Goal: Information Seeking & Learning: Learn about a topic

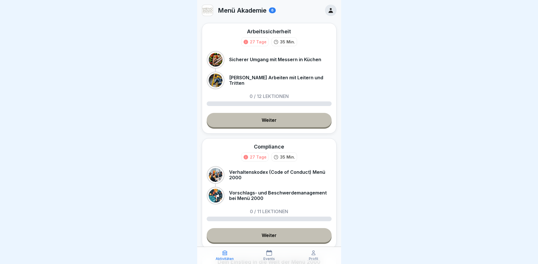
click at [272, 116] on link "Weiter" at bounding box center [268, 120] width 125 height 14
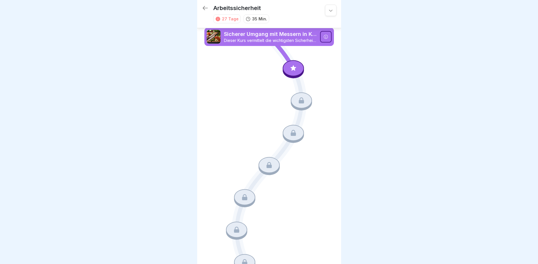
click at [326, 35] on icon at bounding box center [325, 37] width 5 height 5
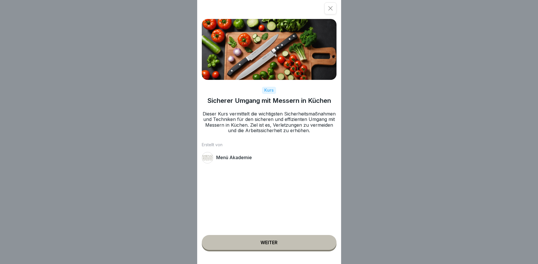
click at [261, 241] on div "Weiter" at bounding box center [268, 242] width 17 height 5
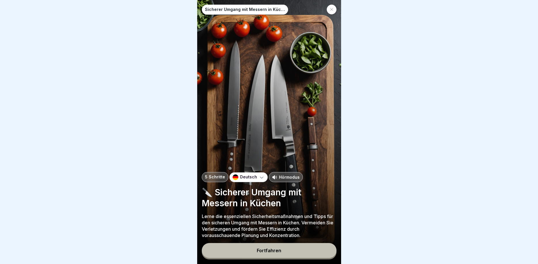
click at [282, 175] on p "Hörmodus" at bounding box center [289, 177] width 21 height 6
click at [267, 251] on div "Fortfahren" at bounding box center [269, 250] width 24 height 5
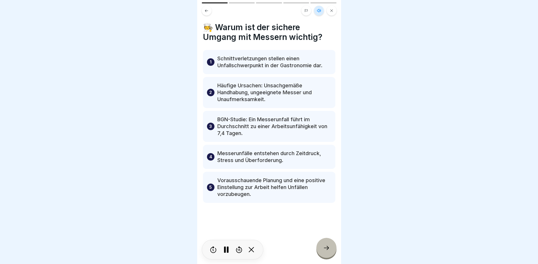
click at [413, 194] on div at bounding box center [269, 132] width 538 height 264
click at [323, 246] on icon at bounding box center [326, 248] width 7 height 7
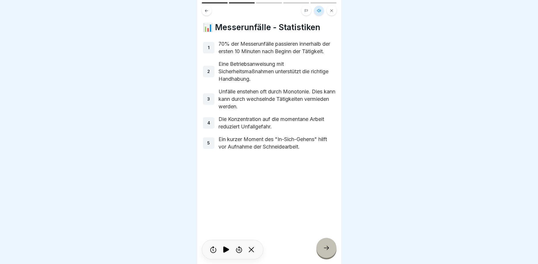
click at [328, 251] on icon at bounding box center [326, 248] width 7 height 7
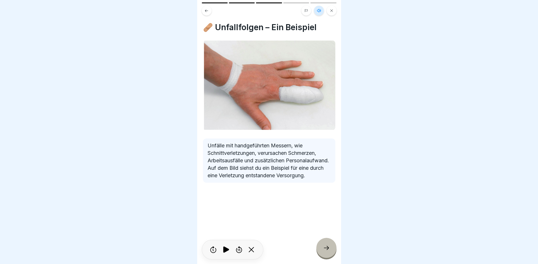
click at [325, 250] on icon at bounding box center [326, 248] width 7 height 7
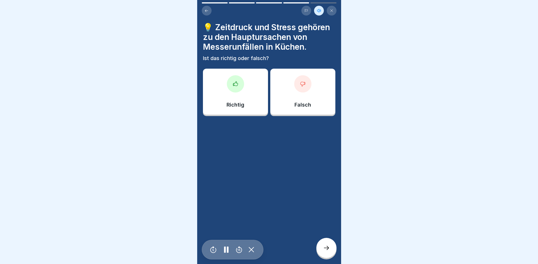
click at [232, 86] on div at bounding box center [235, 83] width 17 height 17
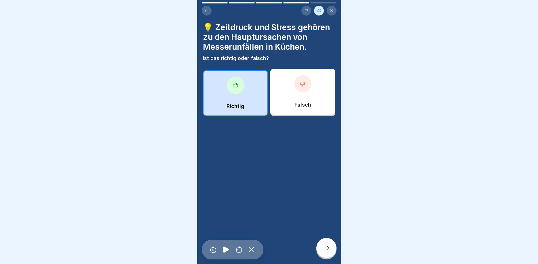
click at [326, 247] on icon at bounding box center [326, 248] width 7 height 7
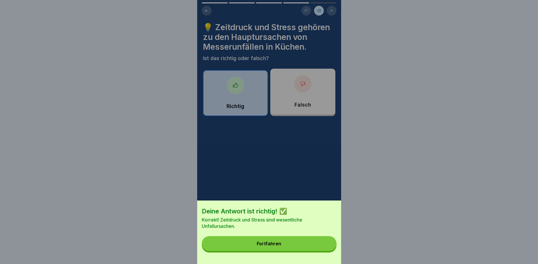
click at [268, 242] on div "Fortfahren" at bounding box center [269, 243] width 24 height 5
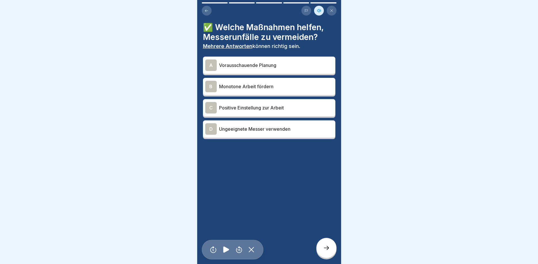
click at [235, 63] on p "Vorausschauende Planung" at bounding box center [276, 65] width 114 height 7
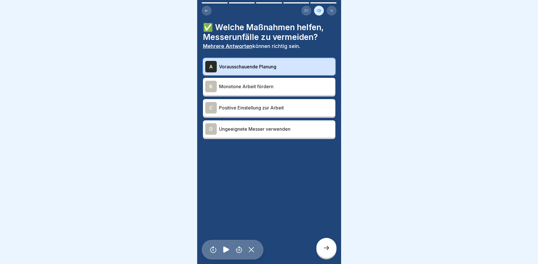
click at [251, 106] on p "Positive Einstellung zur Arbeit" at bounding box center [276, 107] width 114 height 7
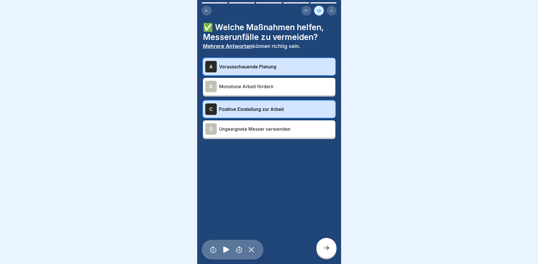
click at [323, 247] on icon at bounding box center [326, 248] width 7 height 7
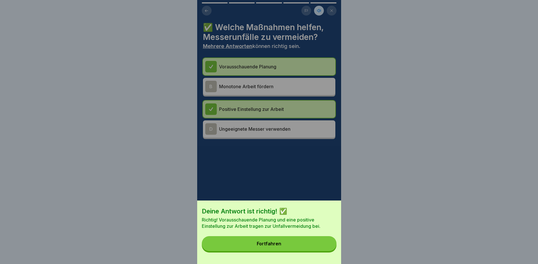
click at [284, 245] on button "Fortfahren" at bounding box center [269, 243] width 135 height 15
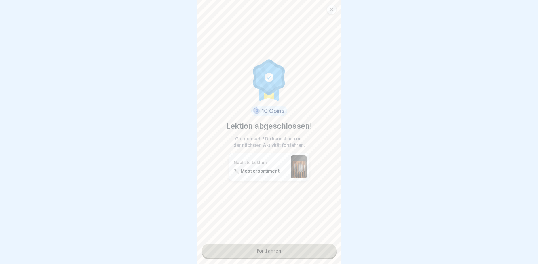
click at [244, 249] on link "Fortfahren" at bounding box center [269, 251] width 135 height 14
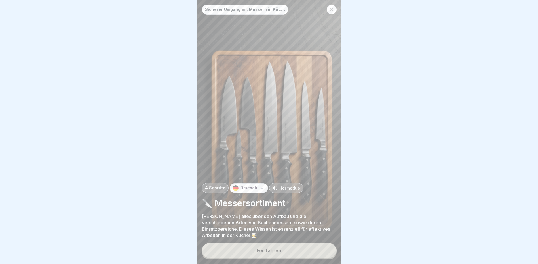
click at [252, 249] on button "Fortfahren" at bounding box center [269, 250] width 135 height 15
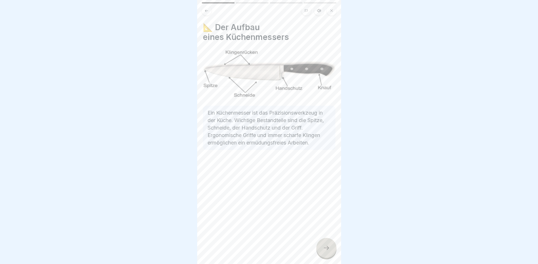
click at [322, 247] on div at bounding box center [326, 248] width 20 height 20
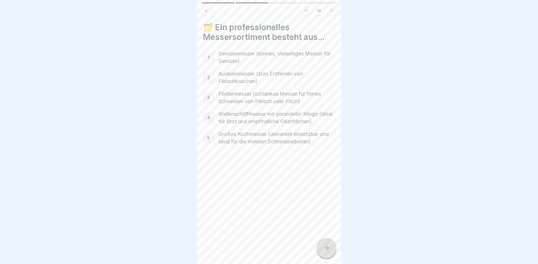
click at [322, 247] on div at bounding box center [326, 248] width 20 height 20
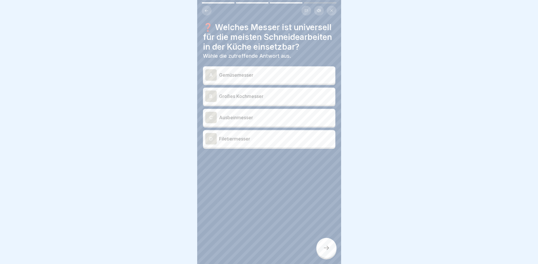
click at [235, 97] on p "Großes Kochmesser" at bounding box center [276, 96] width 114 height 7
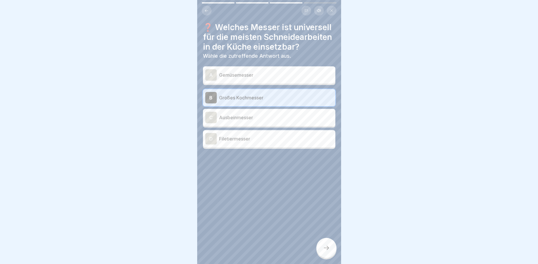
click at [326, 248] on icon at bounding box center [326, 248] width 7 height 7
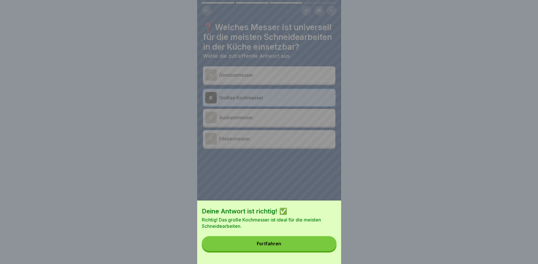
click at [271, 245] on div "Fortfahren" at bounding box center [269, 243] width 24 height 5
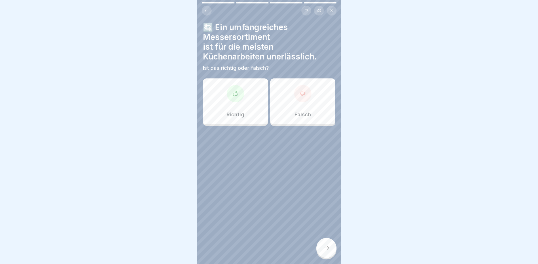
click at [234, 95] on icon at bounding box center [235, 94] width 6 height 6
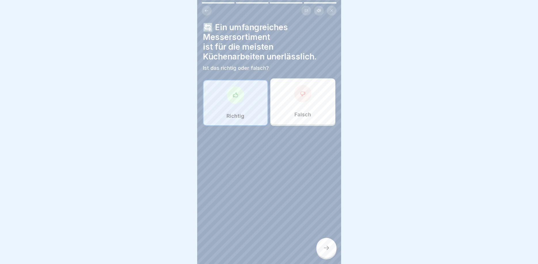
click at [322, 246] on div at bounding box center [326, 248] width 20 height 20
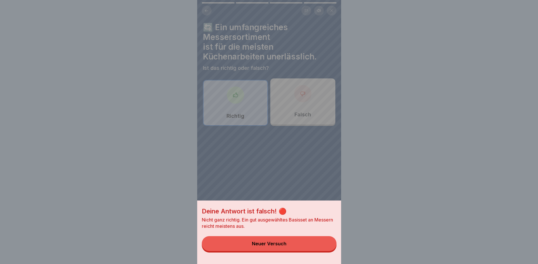
click at [271, 155] on div "Deine Antwort ist falsch! 🔴 Nicht ganz richtig. Ein gut ausgewähltes Basisset a…" at bounding box center [269, 132] width 144 height 264
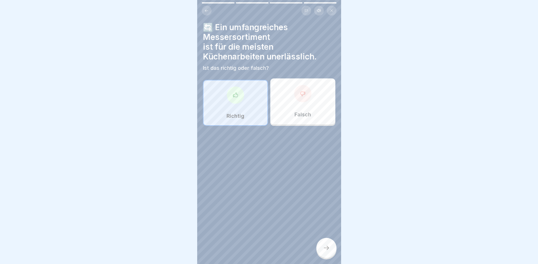
click at [296, 99] on div at bounding box center [302, 93] width 17 height 17
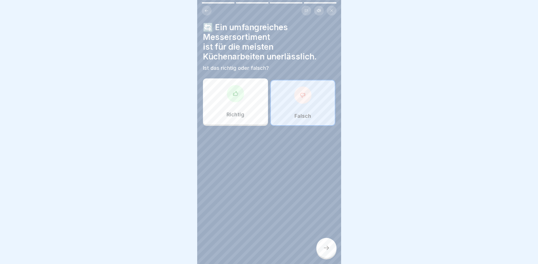
click at [324, 249] on icon at bounding box center [326, 248] width 7 height 7
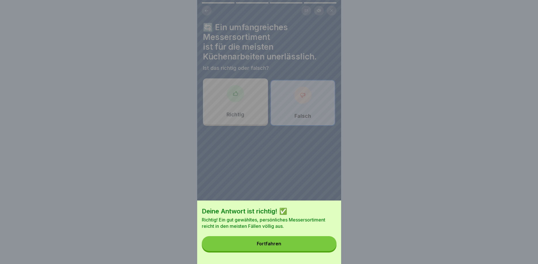
click at [262, 243] on div "Fortfahren" at bounding box center [269, 243] width 24 height 5
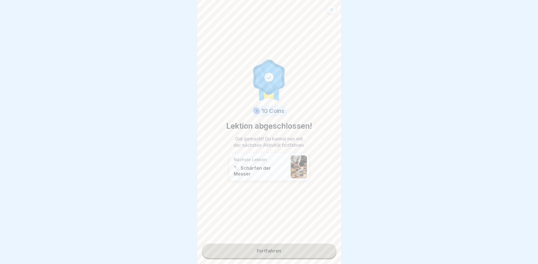
click at [274, 252] on link "Fortfahren" at bounding box center [269, 251] width 135 height 14
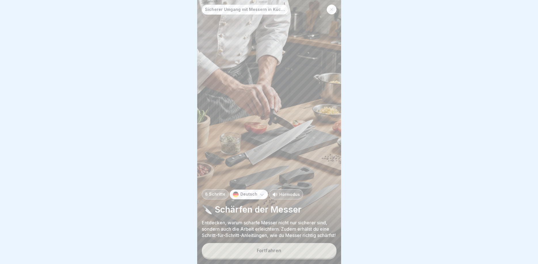
click at [271, 252] on div "Fortfahren" at bounding box center [269, 250] width 24 height 5
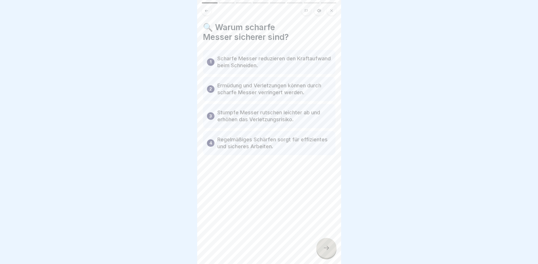
click at [327, 248] on icon at bounding box center [326, 248] width 7 height 7
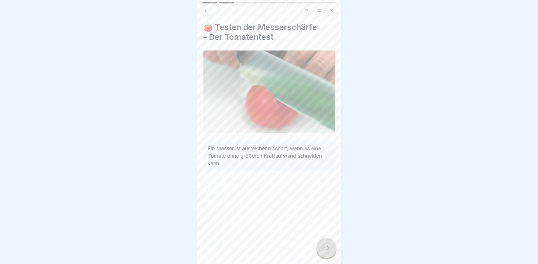
click at [327, 248] on icon at bounding box center [326, 248] width 7 height 7
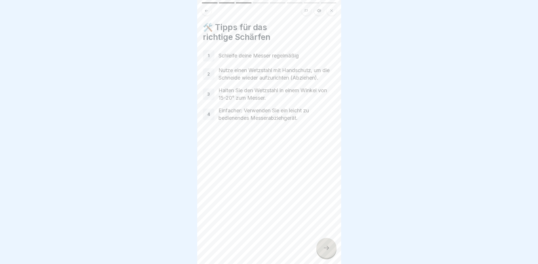
click at [329, 248] on icon at bounding box center [326, 248] width 7 height 7
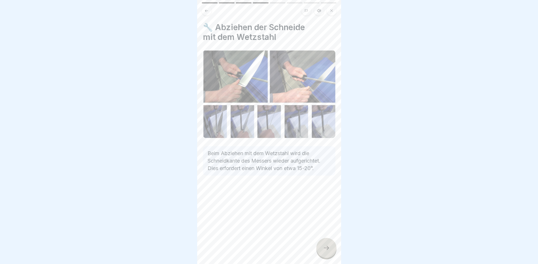
click at [329, 248] on icon at bounding box center [326, 248] width 7 height 7
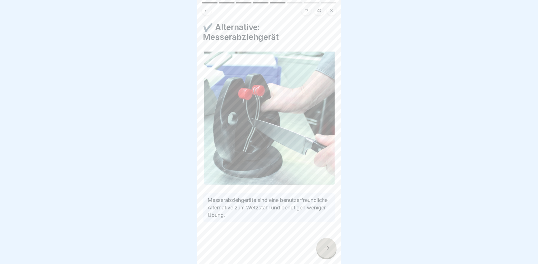
click at [329, 248] on icon at bounding box center [326, 248] width 7 height 7
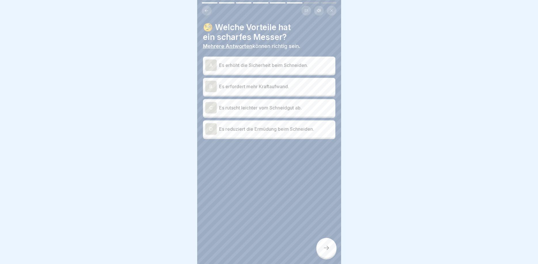
click at [254, 64] on p "Es erhöht die Sicherheit beim Schneiden." at bounding box center [276, 65] width 114 height 7
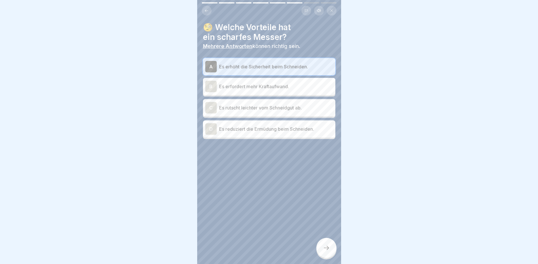
click at [246, 129] on p "Es reduziert die Ermüdung beim Schneiden." at bounding box center [276, 129] width 114 height 7
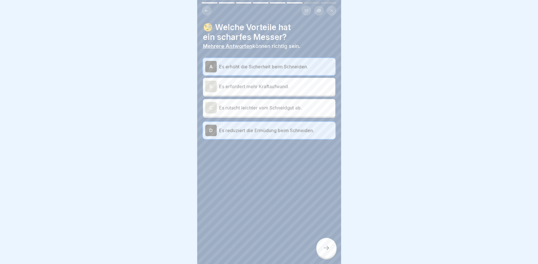
click at [323, 248] on icon at bounding box center [326, 248] width 7 height 7
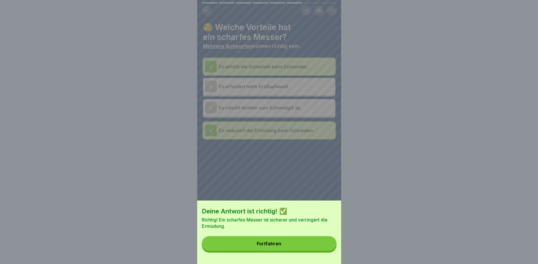
click at [269, 242] on div "Fortfahren" at bounding box center [269, 243] width 24 height 5
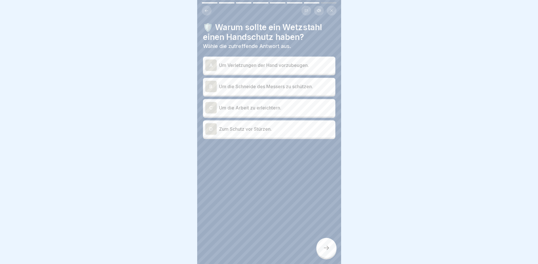
click at [247, 65] on p "Um Verletzungen der Hand vorzubeugen." at bounding box center [276, 65] width 114 height 7
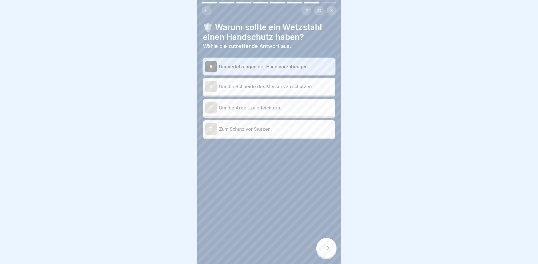
click at [327, 251] on icon at bounding box center [326, 248] width 7 height 7
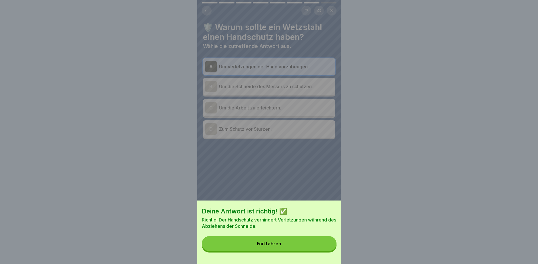
click at [257, 245] on button "Fortfahren" at bounding box center [269, 243] width 135 height 15
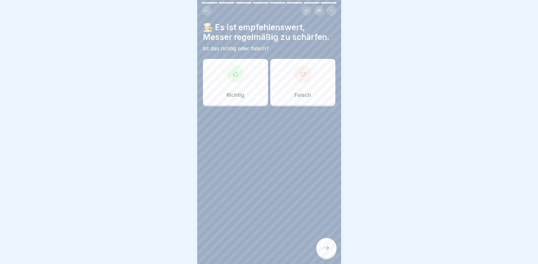
click at [237, 80] on div at bounding box center [235, 74] width 17 height 17
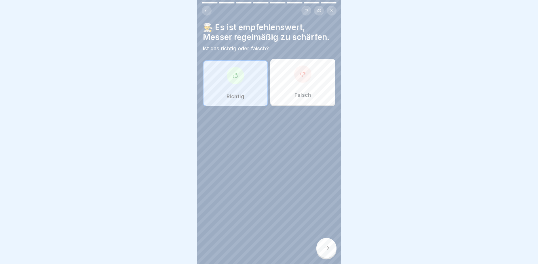
click at [331, 246] on div at bounding box center [326, 248] width 20 height 20
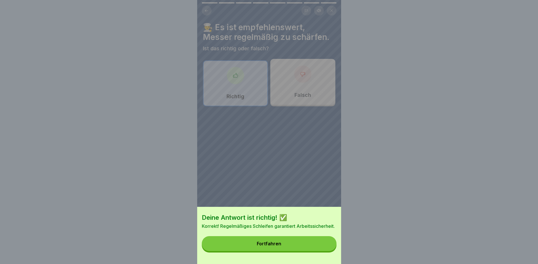
click at [259, 242] on div "Fortfahren" at bounding box center [269, 243] width 24 height 5
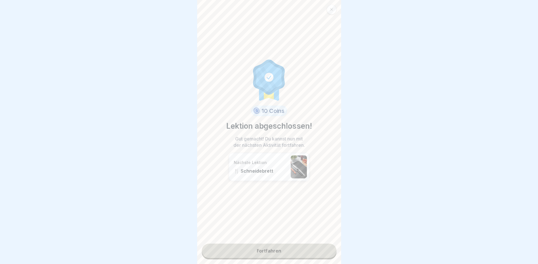
click at [263, 252] on link "Fortfahren" at bounding box center [269, 251] width 135 height 14
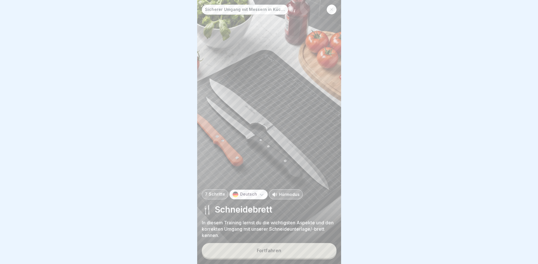
click at [263, 252] on div "Fortfahren" at bounding box center [269, 250] width 24 height 5
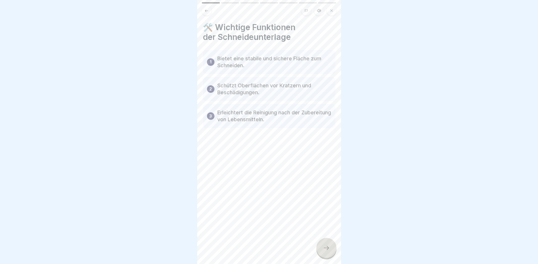
click at [327, 250] on icon at bounding box center [326, 248] width 7 height 7
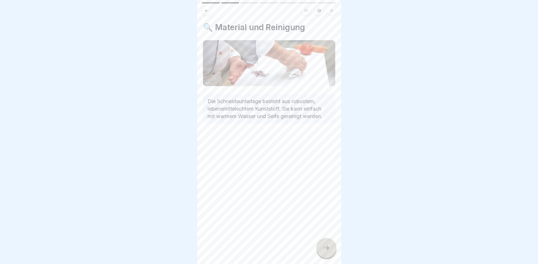
click at [328, 245] on div at bounding box center [326, 248] width 20 height 20
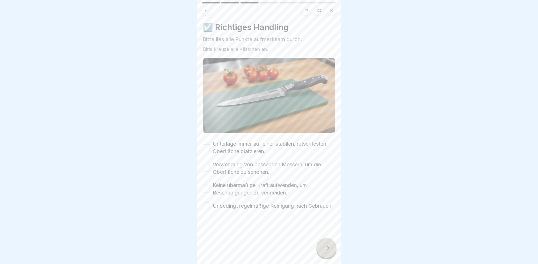
click at [209, 147] on button "Unterlage immer auf einer stabilen, rutschfesten Oberfläche platzieren." at bounding box center [206, 147] width 7 height 7
click at [207, 188] on button "Keine übermäßige Kraft aufwenden, um Beschädigungen zu vermeiden." at bounding box center [206, 189] width 7 height 7
click at [208, 210] on button "Unbedingt regelmäßige Reinigung nach Gebrauch." at bounding box center [206, 206] width 7 height 7
click at [324, 248] on icon at bounding box center [326, 248] width 7 height 7
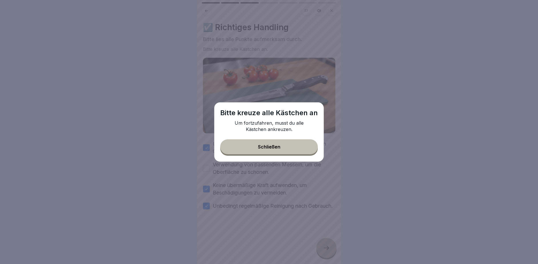
click at [259, 143] on button "Schließen" at bounding box center [268, 146] width 97 height 15
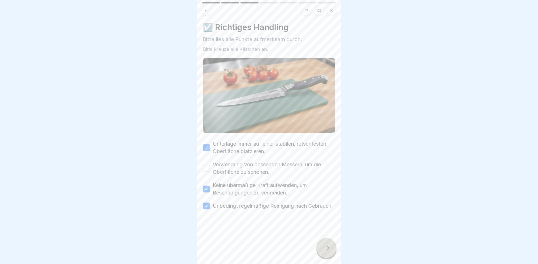
click at [210, 168] on div "Verwendung von passenden Messern, um die Oberfläche zu schonen." at bounding box center [269, 168] width 132 height 15
click at [206, 167] on button "Verwendung von passenden Messern, um die Oberfläche zu schonen." at bounding box center [206, 168] width 7 height 7
click at [327, 246] on icon at bounding box center [326, 248] width 7 height 7
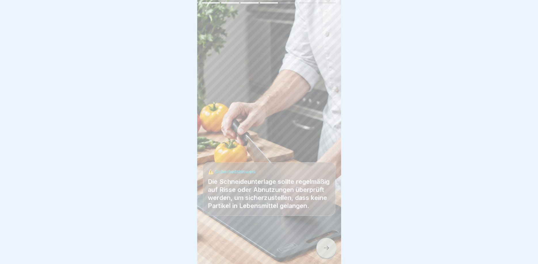
click at [327, 246] on icon at bounding box center [326, 248] width 7 height 7
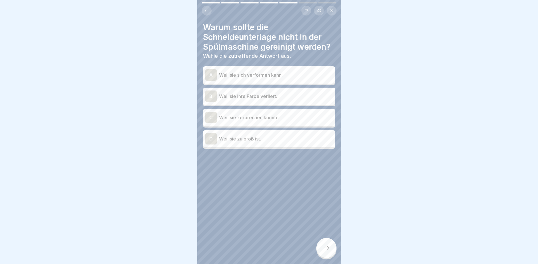
click at [212, 72] on div "A" at bounding box center [211, 75] width 12 height 12
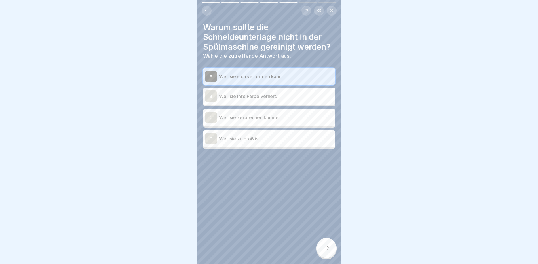
click at [325, 246] on icon at bounding box center [326, 248] width 7 height 7
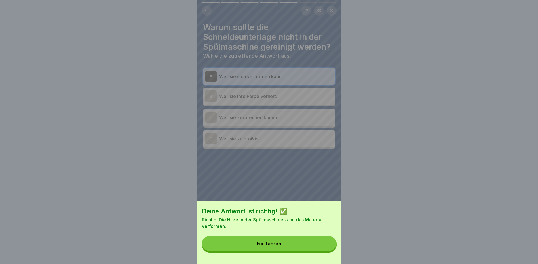
click at [267, 242] on div "Fortfahren" at bounding box center [269, 243] width 24 height 5
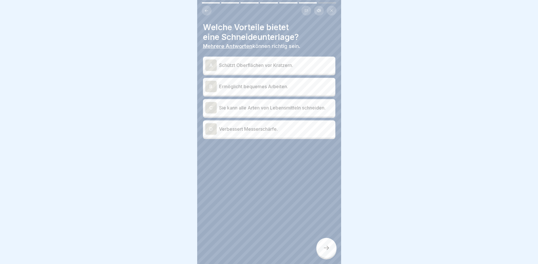
click at [211, 64] on div "A" at bounding box center [211, 66] width 12 height 12
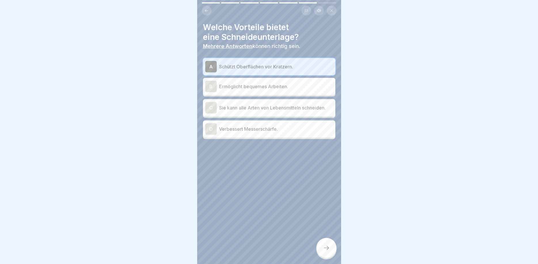
click at [211, 132] on div "D" at bounding box center [211, 129] width 12 height 12
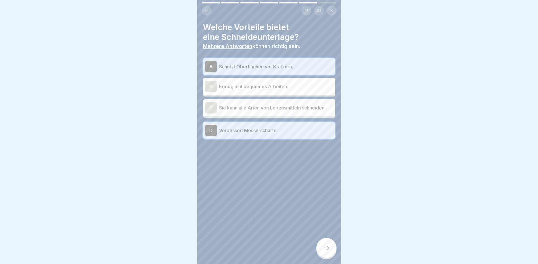
click at [324, 249] on icon at bounding box center [326, 248] width 7 height 7
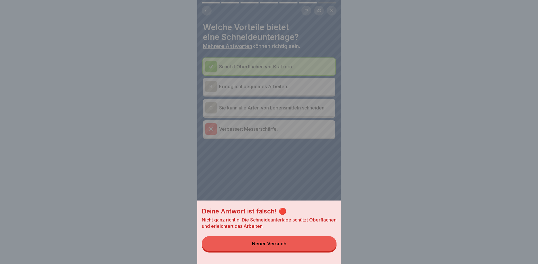
click at [254, 240] on button "Neuer Versuch" at bounding box center [269, 243] width 135 height 15
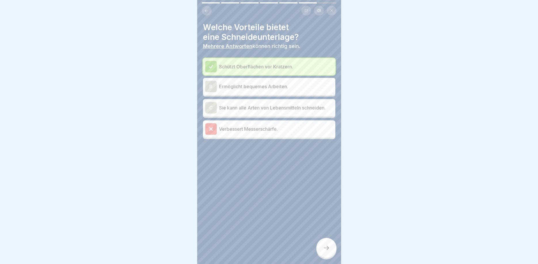
click at [209, 126] on div at bounding box center [211, 129] width 12 height 12
click at [209, 128] on icon at bounding box center [210, 129] width 5 height 5
click at [271, 62] on div "Schützt Oberflächen vor Kratzern." at bounding box center [269, 67] width 128 height 12
click at [329, 246] on icon at bounding box center [326, 248] width 7 height 7
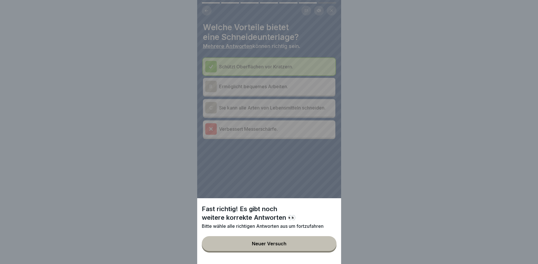
click at [265, 245] on div "Neuer Versuch" at bounding box center [269, 243] width 35 height 5
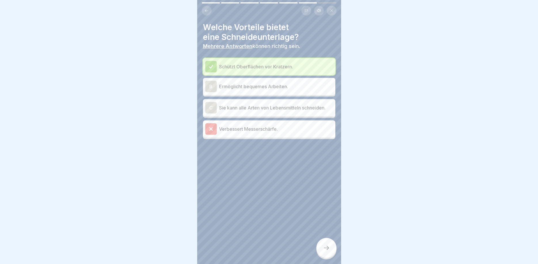
click at [208, 87] on div "B" at bounding box center [211, 87] width 12 height 12
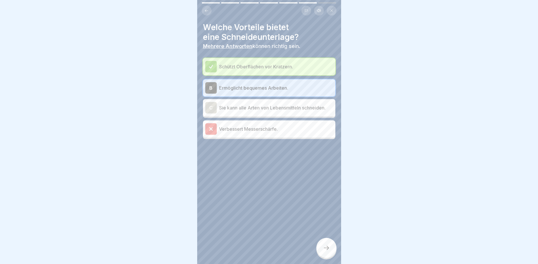
click at [326, 250] on icon at bounding box center [326, 248] width 7 height 7
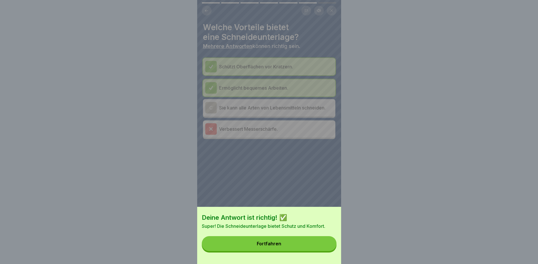
click at [265, 238] on button "Fortfahren" at bounding box center [269, 243] width 135 height 15
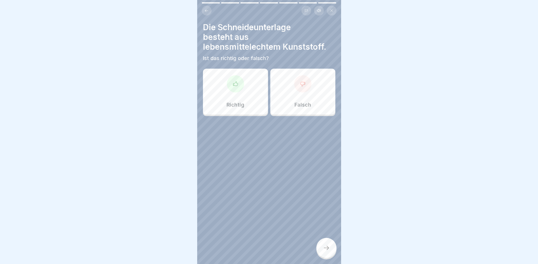
click at [238, 85] on icon at bounding box center [235, 84] width 6 height 6
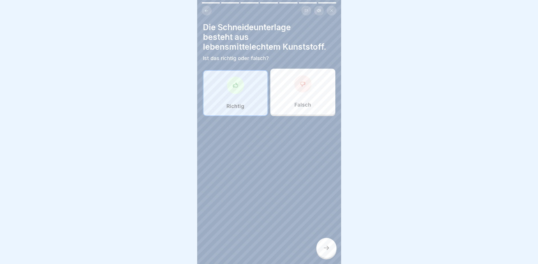
click at [326, 248] on icon at bounding box center [326, 248] width 7 height 7
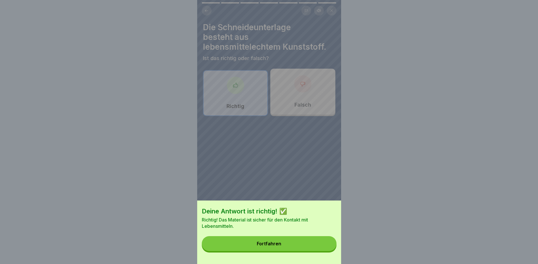
click at [274, 237] on div "Deine Antwort ist richtig! ✅ Richtig! Das Material ist sicher für den Kontakt m…" at bounding box center [269, 233] width 144 height 64
click at [275, 241] on button "Fortfahren" at bounding box center [269, 243] width 135 height 15
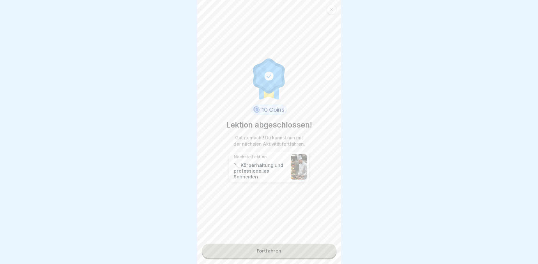
click at [265, 250] on link "Fortfahren" at bounding box center [269, 251] width 135 height 14
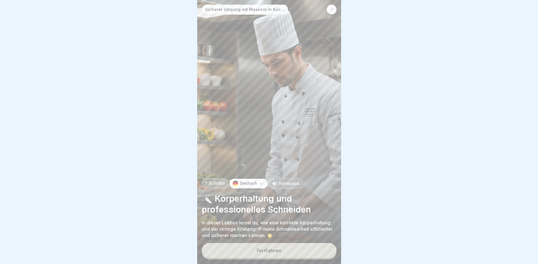
click at [273, 251] on div "Fortfahren" at bounding box center [269, 250] width 24 height 5
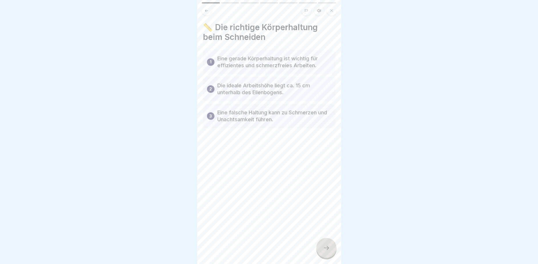
click at [327, 246] on icon at bounding box center [326, 248] width 7 height 7
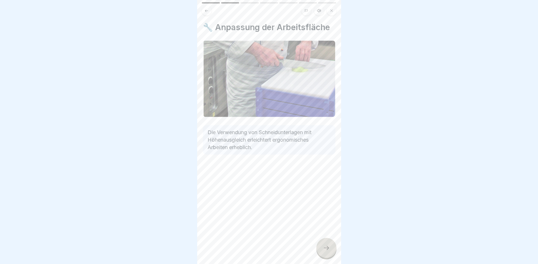
click at [326, 250] on icon at bounding box center [326, 248] width 7 height 7
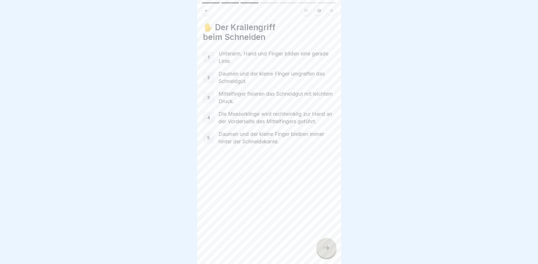
click at [324, 249] on icon at bounding box center [326, 248] width 7 height 7
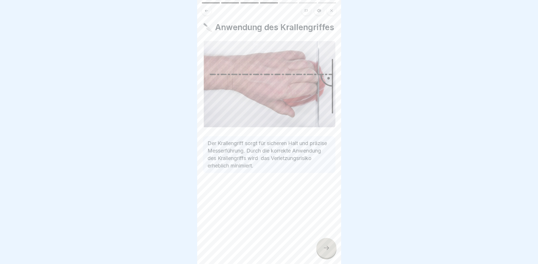
click at [328, 250] on icon at bounding box center [326, 248] width 7 height 7
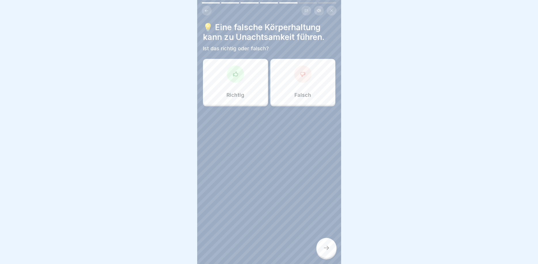
click at [234, 80] on div at bounding box center [235, 74] width 17 height 17
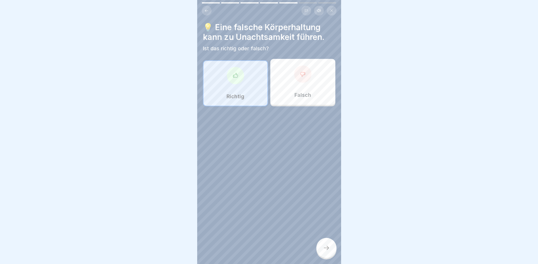
click at [323, 248] on icon at bounding box center [326, 248] width 7 height 7
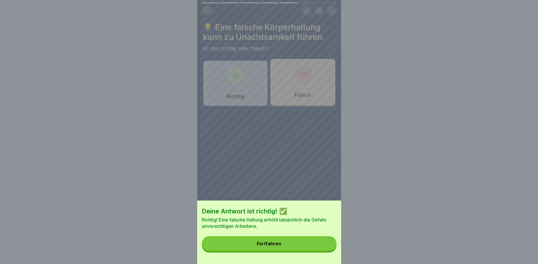
click at [275, 244] on div "Fortfahren" at bounding box center [269, 243] width 24 height 5
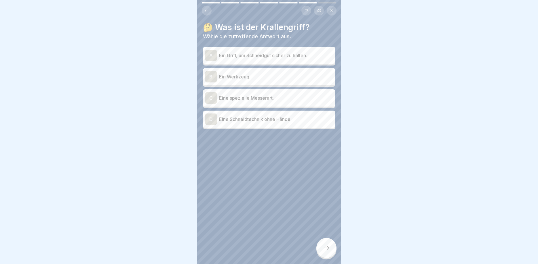
click at [228, 57] on p "Ein Griff, um Schneidgut sicher zu halten." at bounding box center [276, 55] width 114 height 7
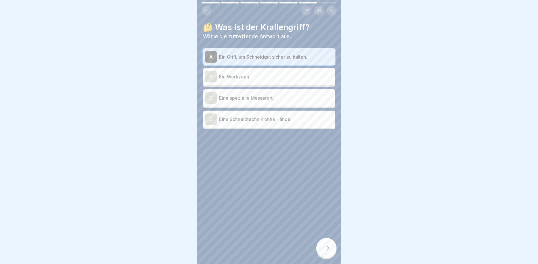
click at [330, 249] on div at bounding box center [326, 248] width 20 height 20
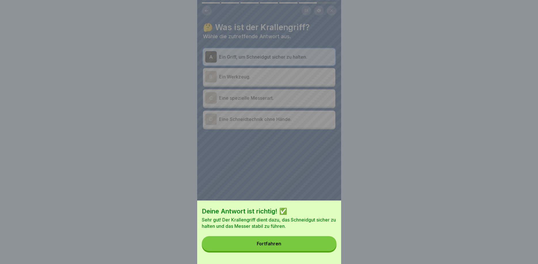
click at [251, 239] on button "Fortfahren" at bounding box center [269, 243] width 135 height 15
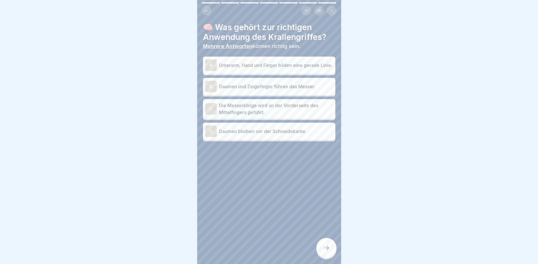
click at [213, 65] on div "A" at bounding box center [211, 66] width 12 height 12
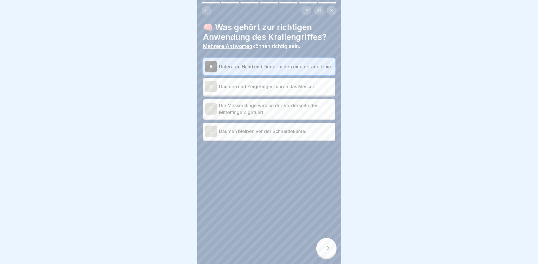
click at [229, 114] on p "Die Messerklinge wird an der Vorderseite des Mittelfingers geführt." at bounding box center [276, 109] width 114 height 14
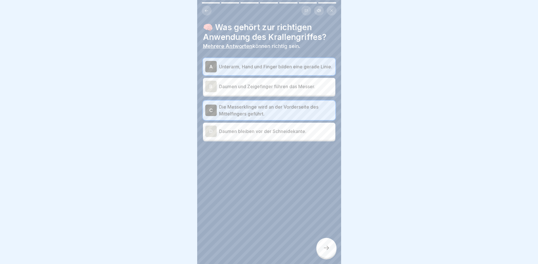
click at [328, 249] on icon at bounding box center [326, 248] width 7 height 7
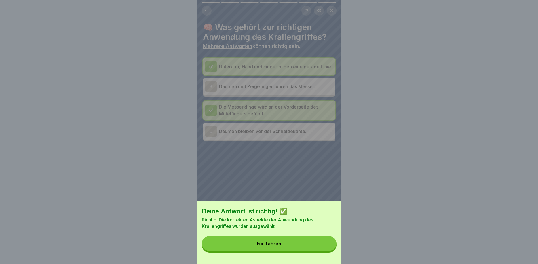
click at [268, 244] on div "Fortfahren" at bounding box center [269, 243] width 24 height 5
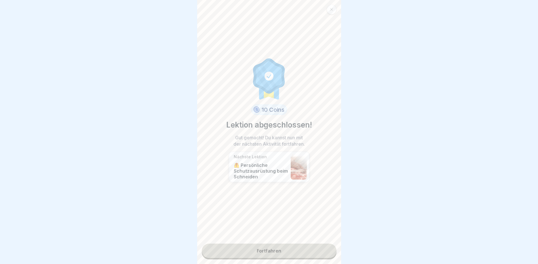
click at [260, 253] on link "Fortfahren" at bounding box center [269, 251] width 135 height 14
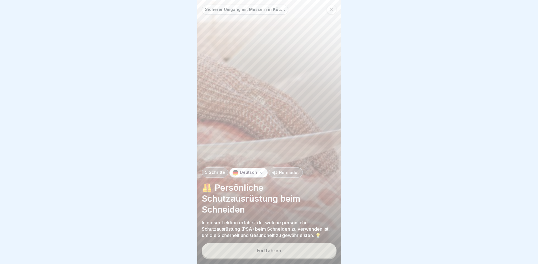
click at [273, 250] on div "Fortfahren" at bounding box center [269, 250] width 24 height 5
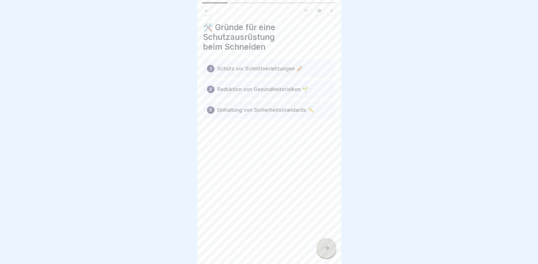
click at [324, 249] on icon at bounding box center [326, 248] width 7 height 7
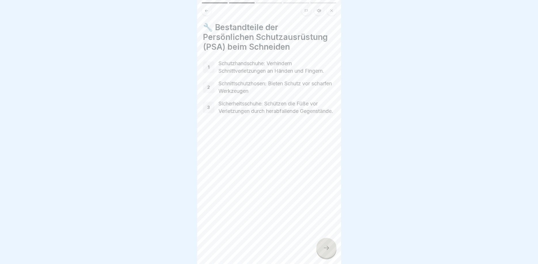
click at [328, 247] on icon at bounding box center [326, 248] width 7 height 7
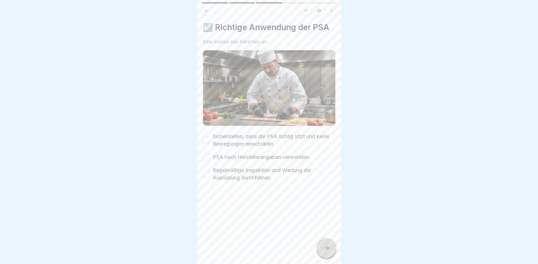
click at [208, 140] on button "Sicherstellen, dass die PSA richtig sitzt und keine Bewegungen einschränkt." at bounding box center [206, 140] width 7 height 7
click at [211, 159] on div "PSA nach Herstellerangaben verwenden." at bounding box center [256, 157] width 107 height 7
click at [207, 157] on button "PSA nach Herstellerangaben verwenden." at bounding box center [206, 157] width 7 height 7
click at [205, 173] on button "Regelmäßige Inspektion und Wartung der Ausrüstung durchführen." at bounding box center [206, 174] width 7 height 7
click at [322, 249] on div at bounding box center [326, 248] width 20 height 20
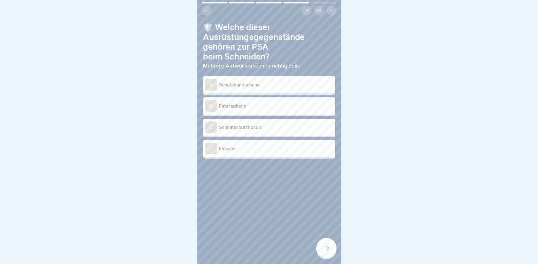
click at [207, 81] on div "A" at bounding box center [211, 85] width 12 height 12
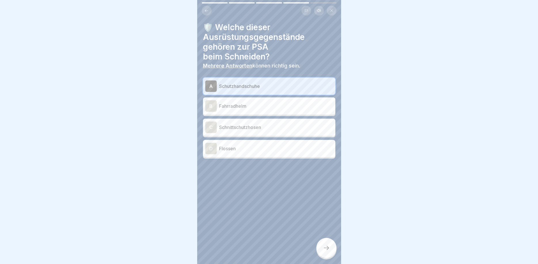
click at [209, 125] on div "C" at bounding box center [211, 128] width 12 height 12
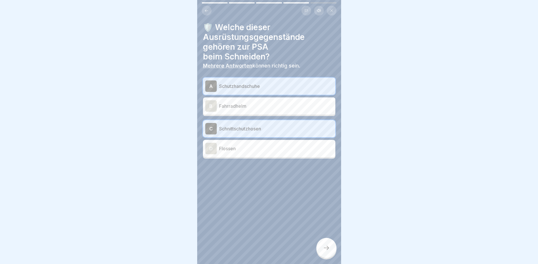
click at [324, 246] on icon at bounding box center [326, 248] width 7 height 7
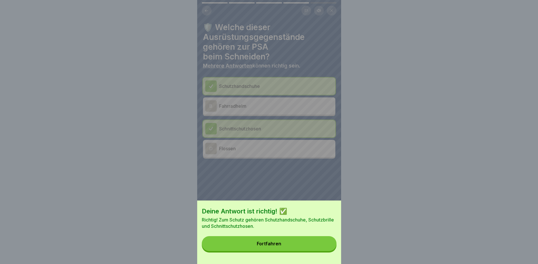
click at [259, 238] on button "Fortfahren" at bounding box center [269, 243] width 135 height 15
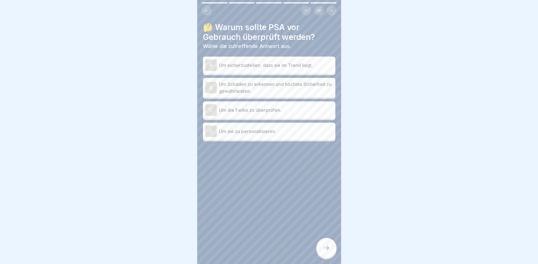
click at [210, 87] on div "B" at bounding box center [211, 88] width 12 height 12
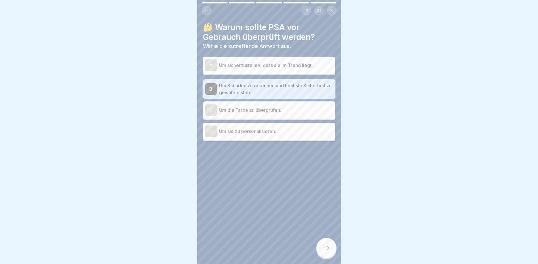
click at [322, 249] on div at bounding box center [326, 248] width 20 height 20
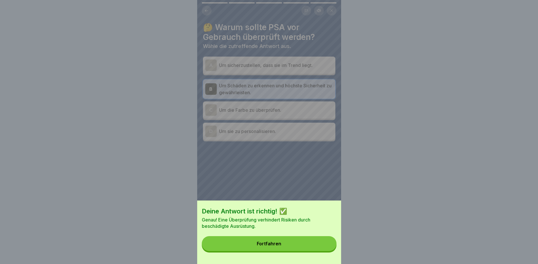
click at [263, 239] on button "Fortfahren" at bounding box center [269, 243] width 135 height 15
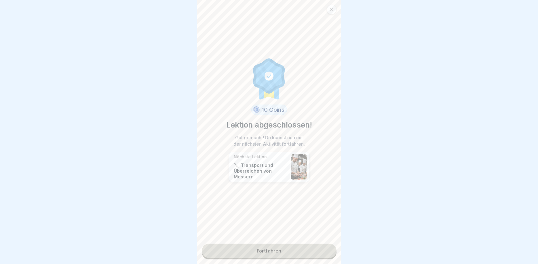
click at [274, 248] on link "Fortfahren" at bounding box center [269, 251] width 135 height 14
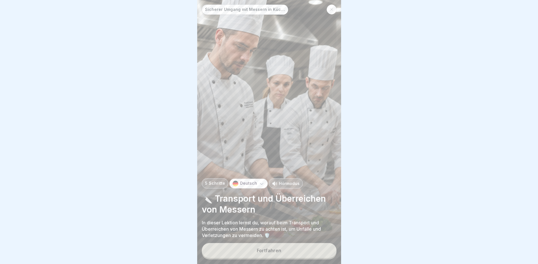
click at [263, 248] on div "Fortfahren" at bounding box center [269, 250] width 24 height 5
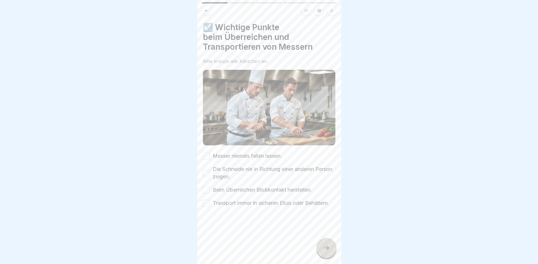
click at [205, 156] on button "Messer niemals fallen lassen." at bounding box center [206, 156] width 7 height 7
click at [208, 172] on button "Die Schneide nie in Richtung einer anderen Person zeigen." at bounding box center [206, 173] width 7 height 7
click at [204, 189] on button "Beim Überreichen Blickkontakt herstellen." at bounding box center [206, 190] width 7 height 7
click at [204, 203] on button "Transport immer in sicheren Etuis oder Behältern." at bounding box center [206, 203] width 7 height 7
click at [325, 248] on icon at bounding box center [326, 248] width 7 height 7
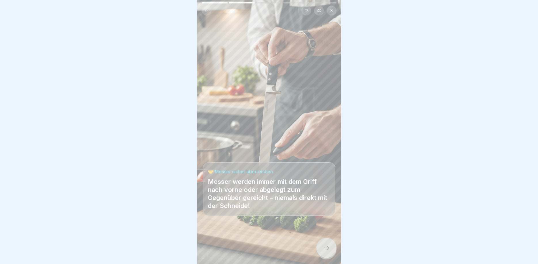
click at [325, 248] on icon at bounding box center [326, 248] width 7 height 7
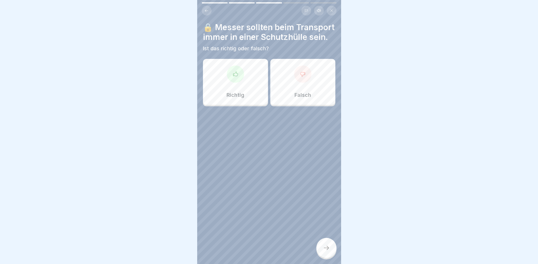
click at [236, 70] on div at bounding box center [235, 74] width 17 height 17
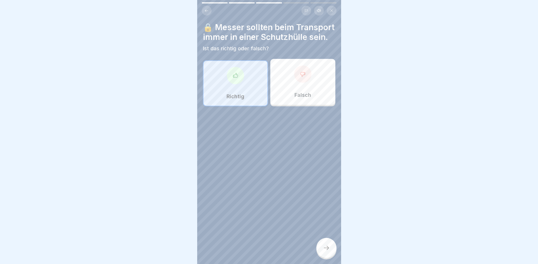
click at [332, 248] on div at bounding box center [326, 248] width 20 height 20
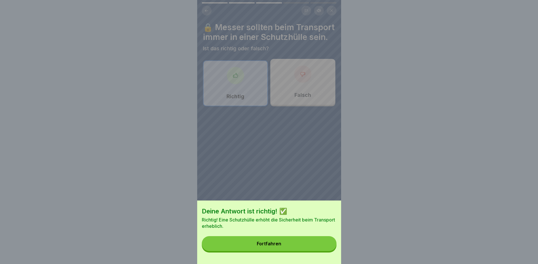
click at [274, 244] on div "Fortfahren" at bounding box center [269, 243] width 24 height 5
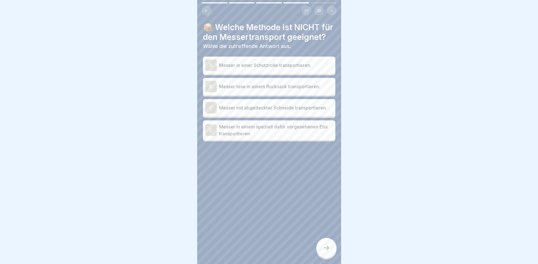
click at [209, 84] on div "B" at bounding box center [211, 87] width 12 height 12
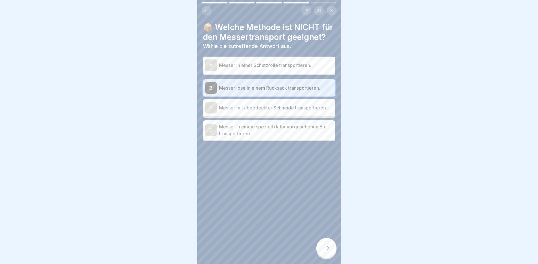
click at [329, 249] on icon at bounding box center [326, 248] width 7 height 7
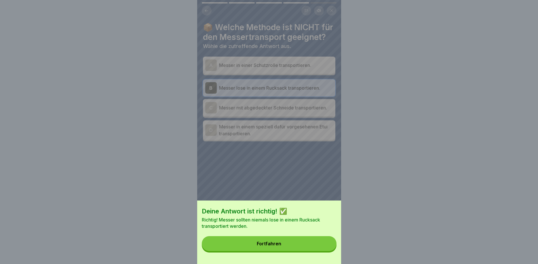
click at [281, 241] on button "Fortfahren" at bounding box center [269, 243] width 135 height 15
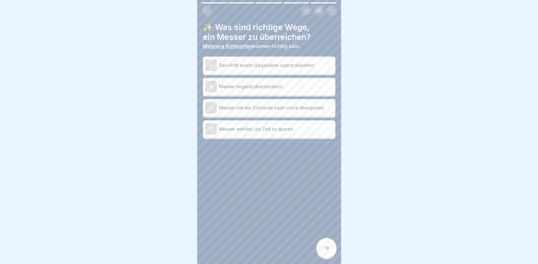
click at [209, 66] on div "A" at bounding box center [211, 66] width 12 height 12
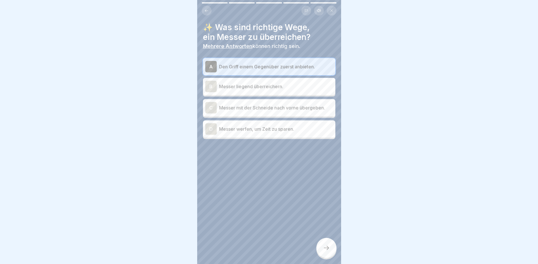
click at [324, 249] on icon at bounding box center [326, 248] width 7 height 7
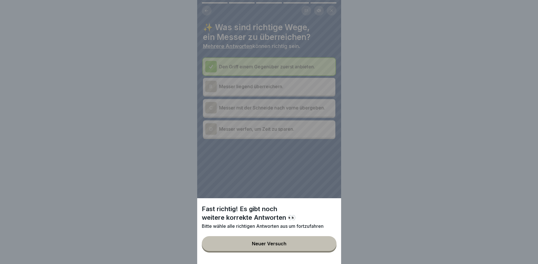
click at [281, 157] on div "Fast richtig! Es gibt noch weitere korrekte Antworten 👀 Bitte wähle alle richti…" at bounding box center [269, 132] width 144 height 264
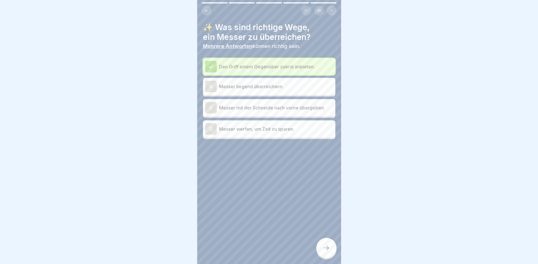
click at [212, 85] on div "B" at bounding box center [211, 87] width 12 height 12
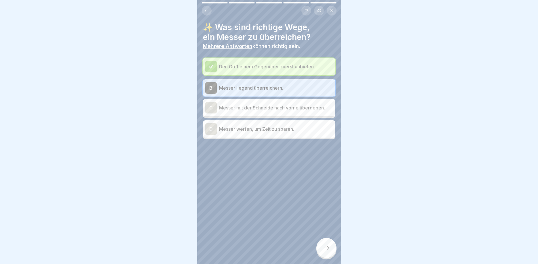
click at [212, 107] on div "C" at bounding box center [211, 108] width 12 height 12
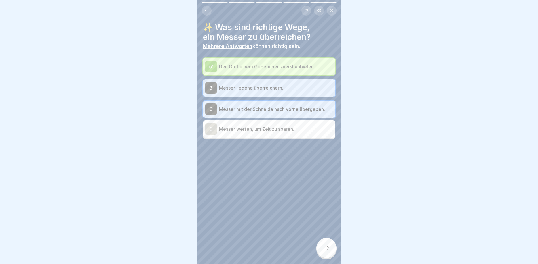
click at [209, 86] on div "B" at bounding box center [211, 88] width 12 height 12
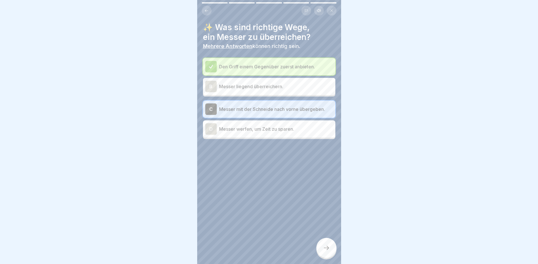
click at [209, 109] on div "C" at bounding box center [211, 110] width 12 height 12
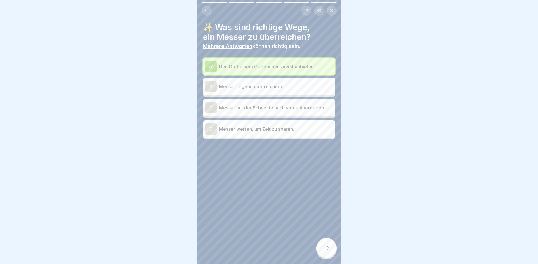
click at [207, 110] on div "C" at bounding box center [211, 108] width 12 height 12
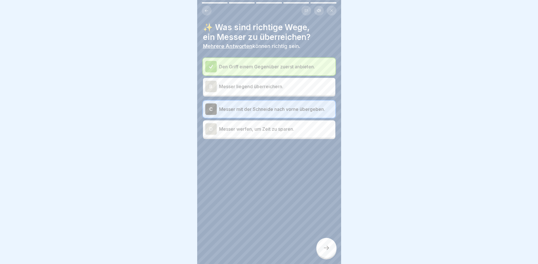
click at [210, 106] on div "C" at bounding box center [211, 110] width 12 height 12
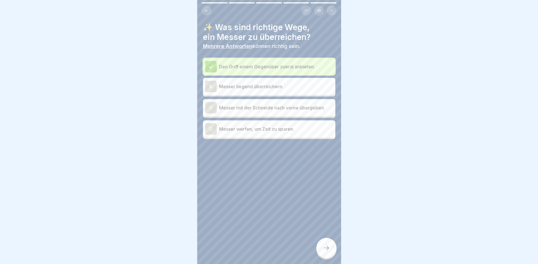
click at [208, 104] on div "C" at bounding box center [211, 108] width 12 height 12
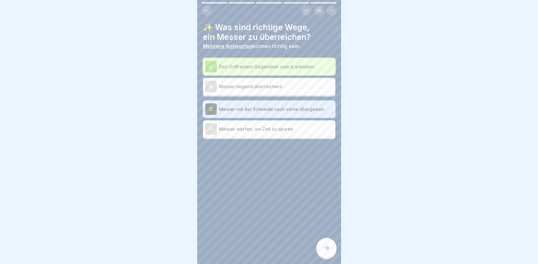
click at [212, 108] on div "C" at bounding box center [211, 110] width 12 height 12
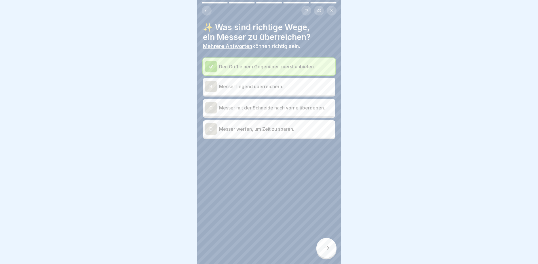
click at [213, 85] on div "B" at bounding box center [211, 87] width 12 height 12
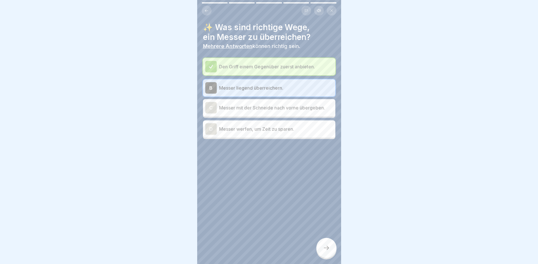
click at [327, 249] on icon at bounding box center [326, 248] width 7 height 7
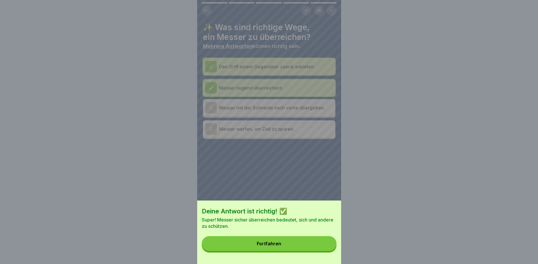
click at [225, 243] on button "Fortfahren" at bounding box center [269, 243] width 135 height 15
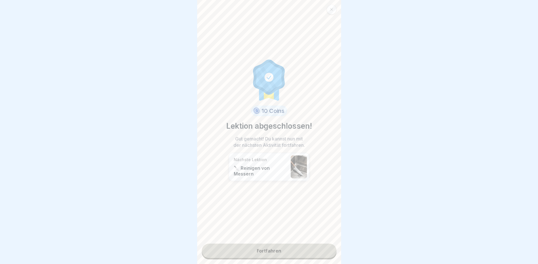
click at [274, 251] on link "Fortfahren" at bounding box center [269, 251] width 135 height 14
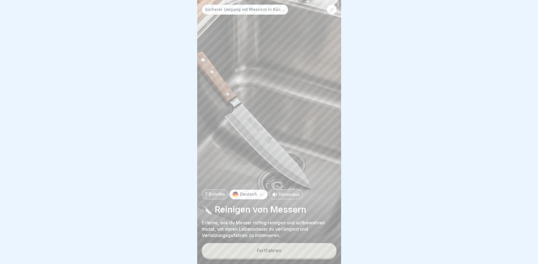
click at [274, 251] on div "Fortfahren" at bounding box center [269, 250] width 24 height 5
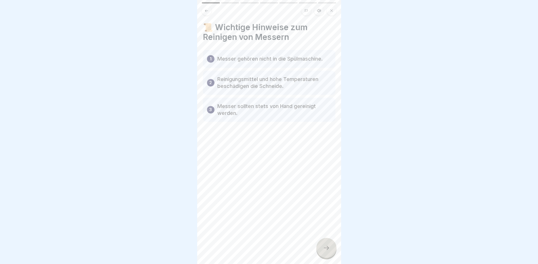
click at [327, 250] on icon at bounding box center [326, 248] width 7 height 7
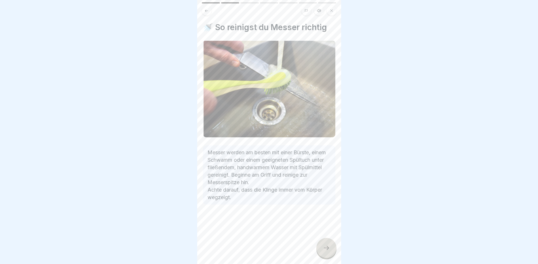
click at [328, 249] on icon at bounding box center [326, 248] width 7 height 7
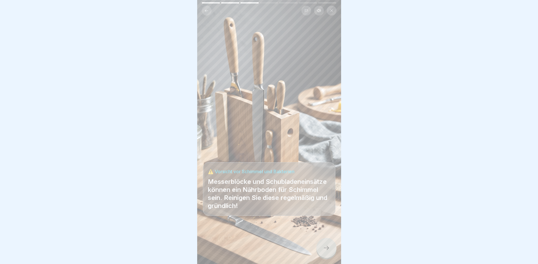
click at [326, 247] on icon at bounding box center [326, 248] width 7 height 7
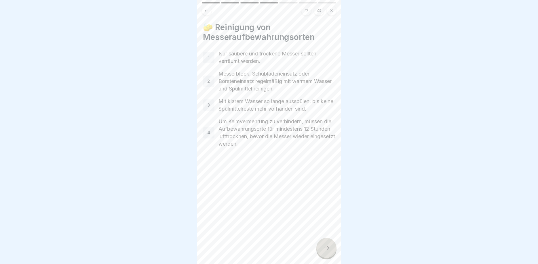
click at [329, 248] on icon at bounding box center [326, 248] width 7 height 7
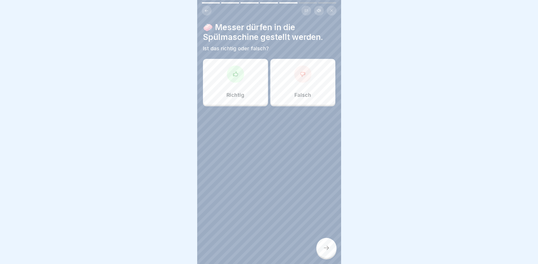
click at [300, 87] on div "Falsch" at bounding box center [302, 82] width 65 height 46
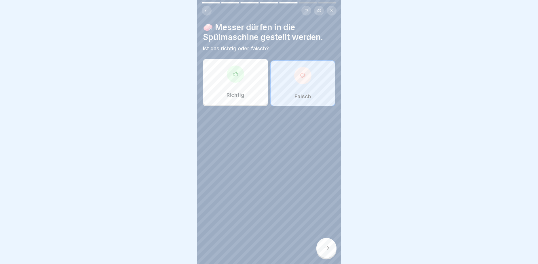
click at [325, 250] on icon at bounding box center [326, 248] width 7 height 7
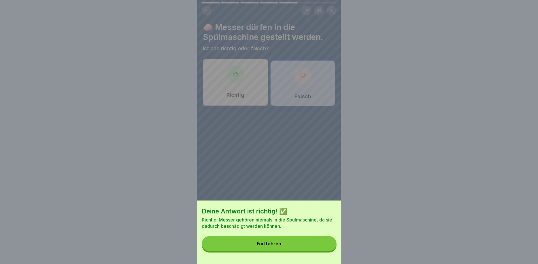
click at [283, 242] on button "Fortfahren" at bounding box center [269, 243] width 135 height 15
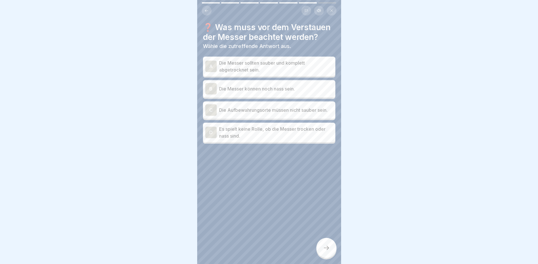
click at [214, 65] on div "A" at bounding box center [211, 67] width 12 height 12
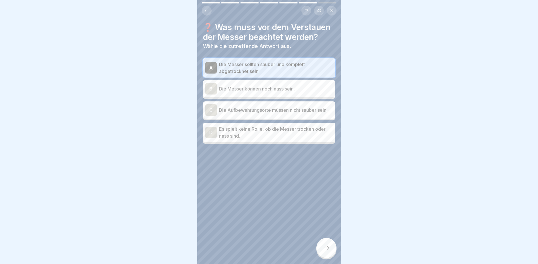
click at [330, 251] on div at bounding box center [326, 248] width 20 height 20
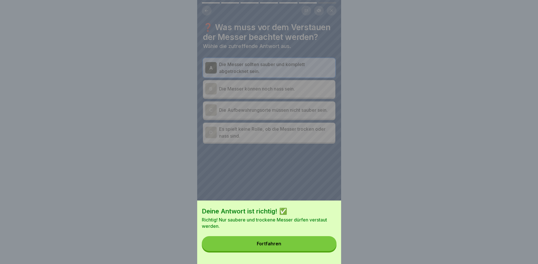
click at [271, 242] on div "Fortfahren" at bounding box center [269, 243] width 24 height 5
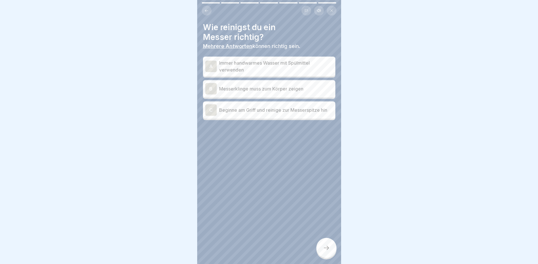
click at [212, 63] on div "A" at bounding box center [211, 67] width 12 height 12
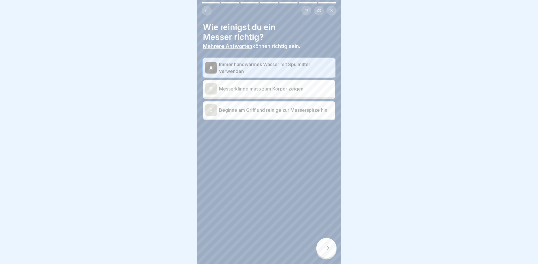
click at [213, 109] on div "C" at bounding box center [211, 110] width 12 height 12
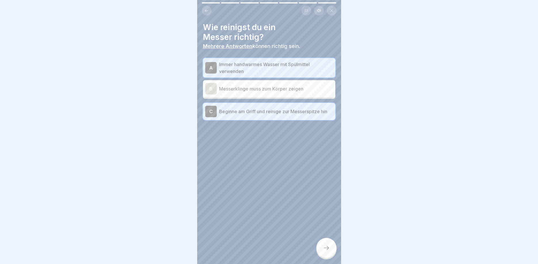
click at [330, 249] on div at bounding box center [326, 248] width 20 height 20
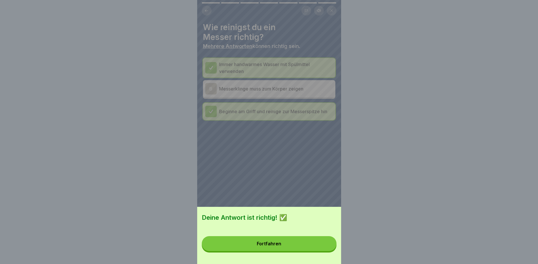
click at [287, 242] on button "Fortfahren" at bounding box center [269, 243] width 135 height 15
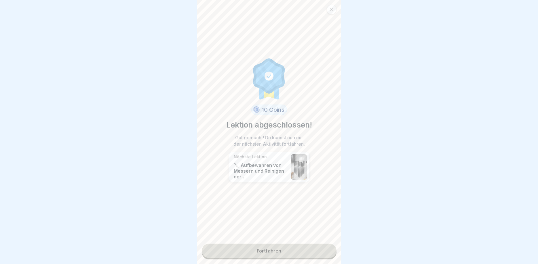
click at [280, 252] on link "Fortfahren" at bounding box center [269, 251] width 135 height 14
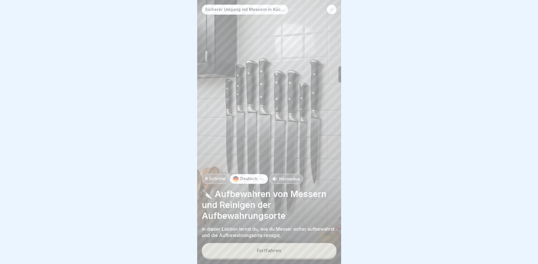
click at [268, 248] on div "Fortfahren" at bounding box center [269, 250] width 24 height 5
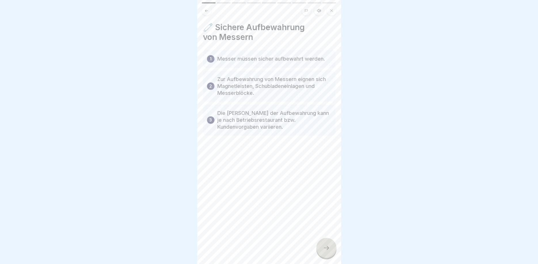
click at [324, 249] on icon at bounding box center [326, 248] width 7 height 7
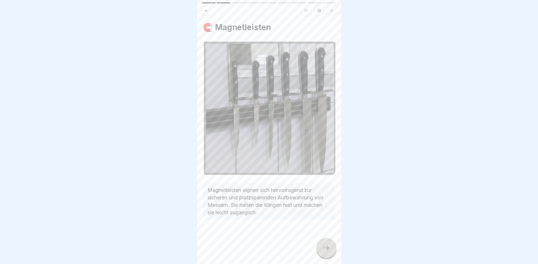
click at [328, 244] on div at bounding box center [326, 248] width 20 height 20
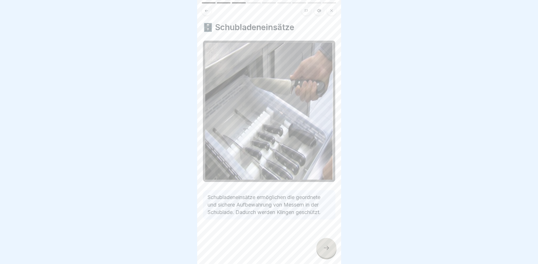
click at [326, 249] on icon at bounding box center [326, 248] width 7 height 7
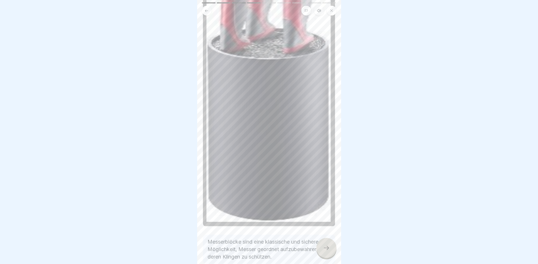
scroll to position [57, 0]
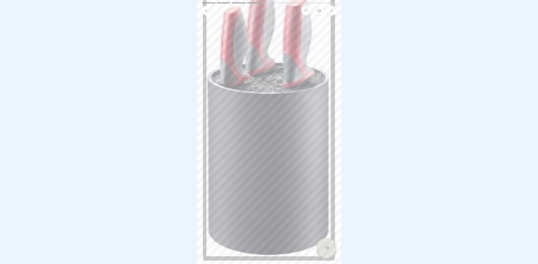
click at [323, 250] on icon at bounding box center [326, 248] width 7 height 7
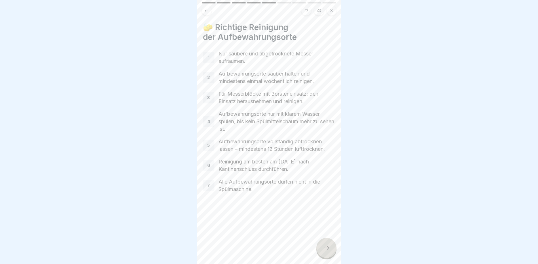
click at [320, 248] on div at bounding box center [326, 248] width 20 height 20
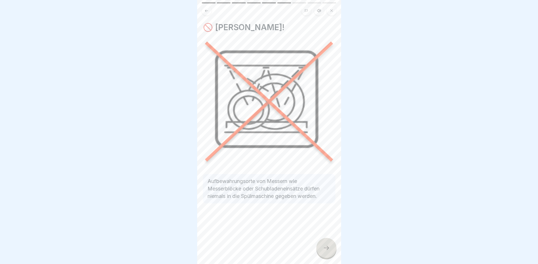
click at [326, 249] on icon at bounding box center [326, 248] width 7 height 7
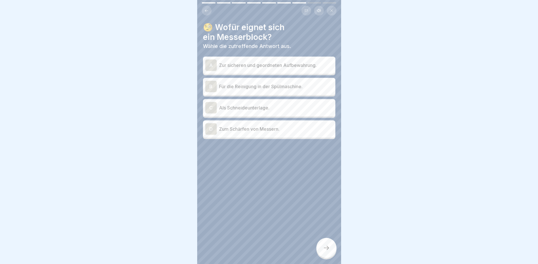
click at [212, 64] on div "A" at bounding box center [211, 66] width 12 height 12
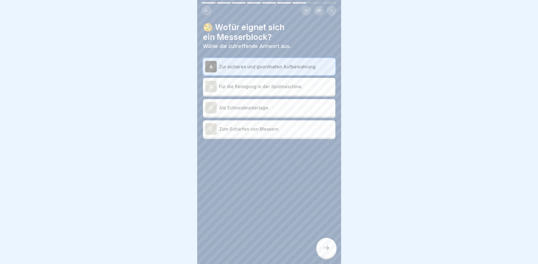
click at [328, 246] on icon at bounding box center [326, 248] width 7 height 7
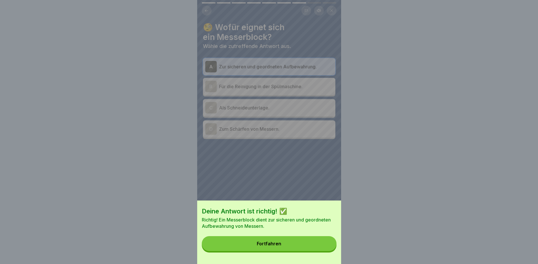
click at [253, 241] on button "Fortfahren" at bounding box center [269, 243] width 135 height 15
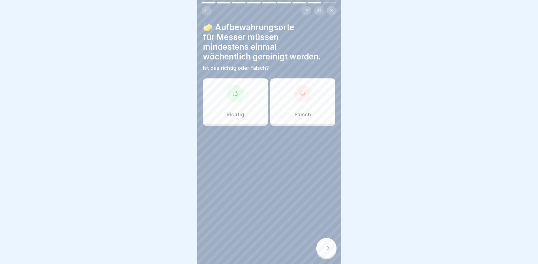
click at [237, 94] on icon at bounding box center [235, 94] width 6 height 6
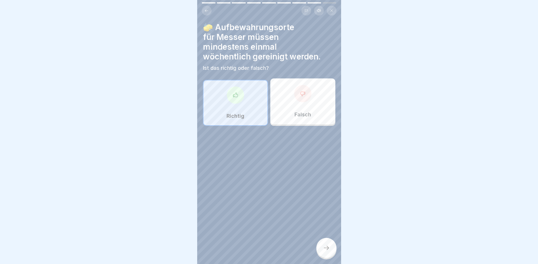
click at [327, 246] on icon at bounding box center [326, 248] width 7 height 7
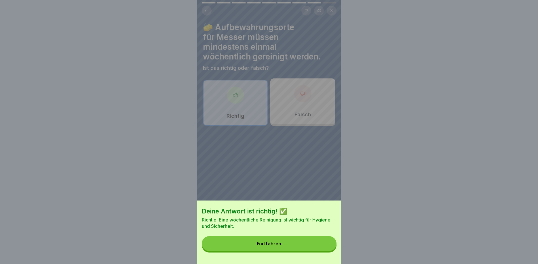
click at [271, 244] on div "Fortfahren" at bounding box center [269, 243] width 24 height 5
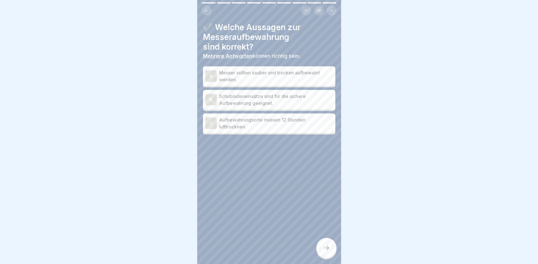
click at [213, 74] on div "A" at bounding box center [211, 76] width 12 height 12
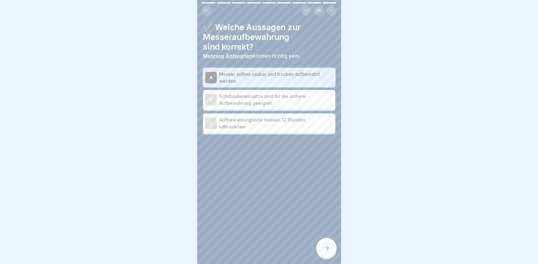
click at [209, 95] on div "B" at bounding box center [211, 100] width 12 height 12
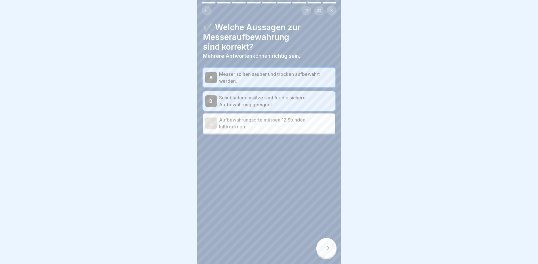
click at [209, 122] on div "C" at bounding box center [211, 124] width 12 height 12
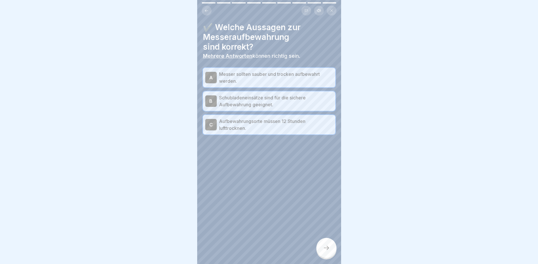
click at [328, 248] on icon at bounding box center [326, 248] width 5 height 4
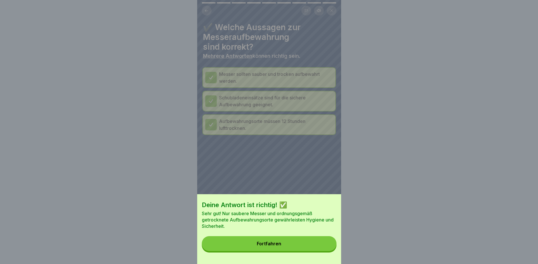
click at [255, 244] on button "Fortfahren" at bounding box center [269, 243] width 135 height 15
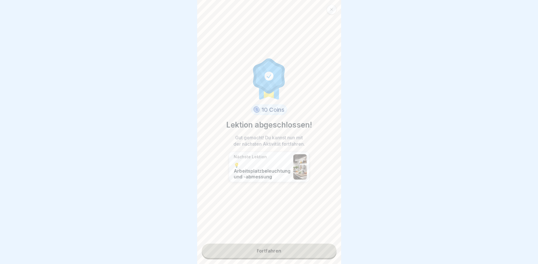
click at [264, 253] on link "Fortfahren" at bounding box center [269, 251] width 135 height 14
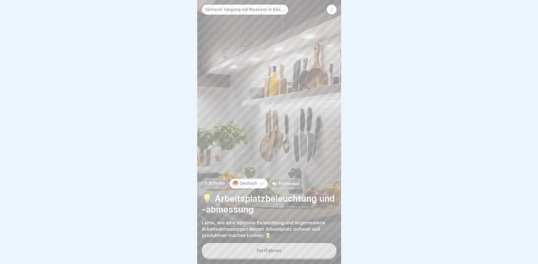
click at [265, 251] on div "Fortfahren" at bounding box center [269, 250] width 24 height 5
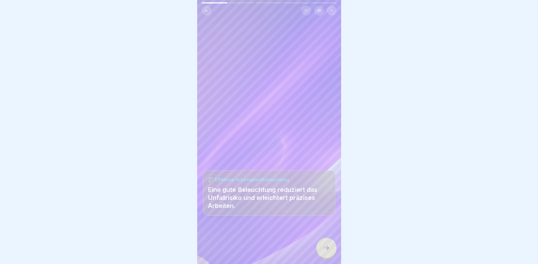
click at [322, 246] on div at bounding box center [326, 248] width 20 height 20
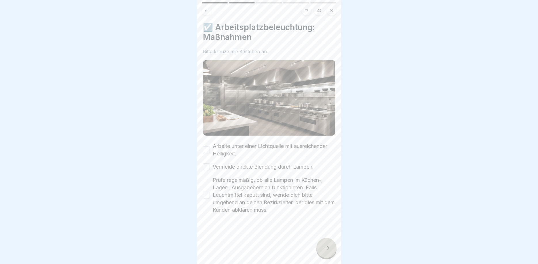
click at [207, 149] on button "Arbeite unter einer Lichtquelle mit ausreichender Helligkeit." at bounding box center [206, 150] width 7 height 7
click at [206, 165] on button "Vermeide direkte Blendung durch Lampen." at bounding box center [206, 167] width 7 height 7
click at [206, 194] on button "Prüfe regelmäßig, ob alle Lampen im Küchen-, Lager-, Ausgabebereich funktionier…" at bounding box center [206, 195] width 7 height 7
click at [324, 246] on icon at bounding box center [326, 248] width 7 height 7
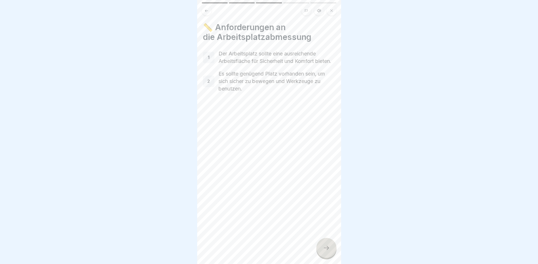
click at [325, 249] on icon at bounding box center [326, 248] width 7 height 7
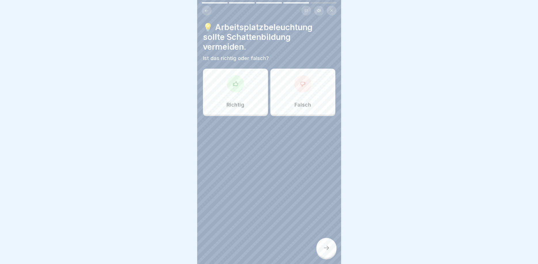
click at [297, 93] on div "Falsch" at bounding box center [302, 92] width 65 height 46
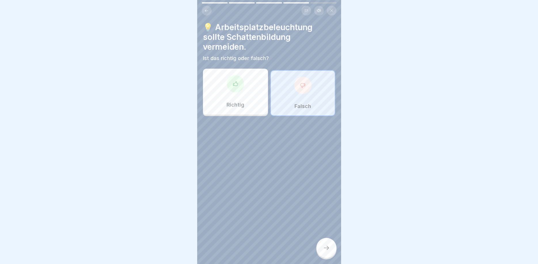
click at [331, 250] on div at bounding box center [326, 248] width 20 height 20
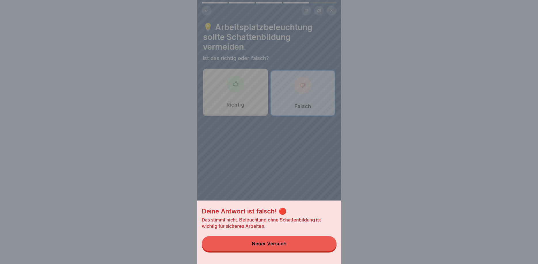
click at [265, 246] on div "Neuer Versuch" at bounding box center [269, 243] width 35 height 5
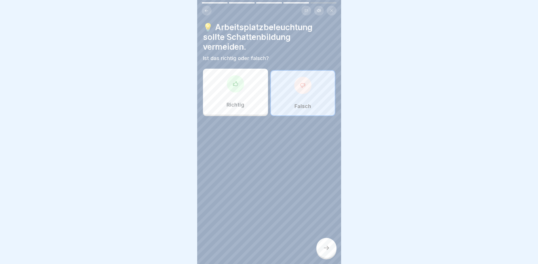
click at [239, 104] on p "Richtig" at bounding box center [235, 105] width 18 height 6
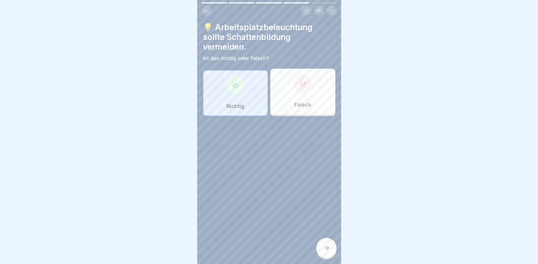
click at [322, 245] on div at bounding box center [326, 248] width 20 height 20
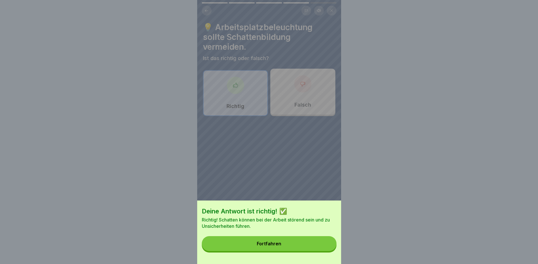
click at [276, 242] on button "Fortfahren" at bounding box center [269, 243] width 135 height 15
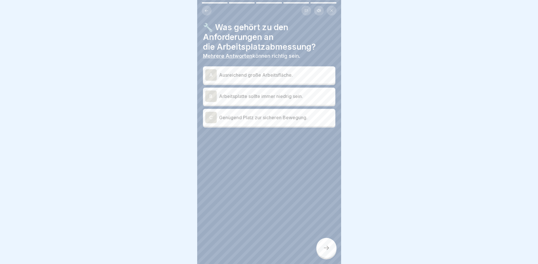
click at [208, 76] on div "A" at bounding box center [211, 75] width 12 height 12
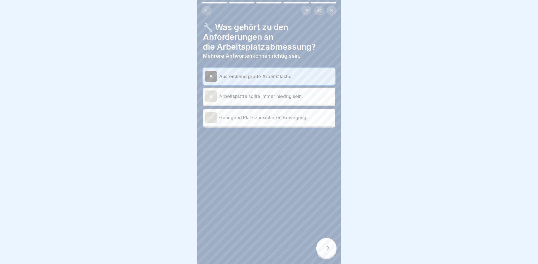
click at [209, 114] on div "C" at bounding box center [211, 118] width 12 height 12
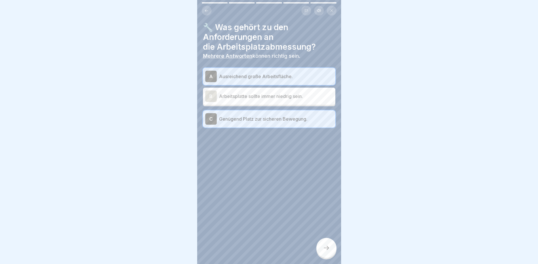
click at [325, 251] on icon at bounding box center [326, 248] width 7 height 7
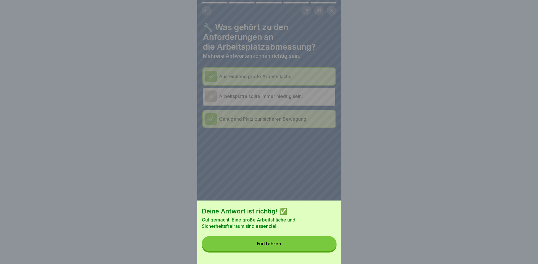
click at [271, 242] on div "Fortfahren" at bounding box center [269, 243] width 24 height 5
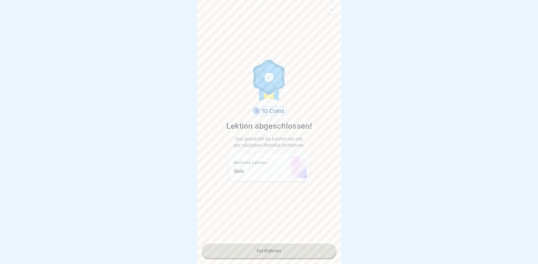
click at [267, 250] on link "Fortfahren" at bounding box center [269, 251] width 135 height 14
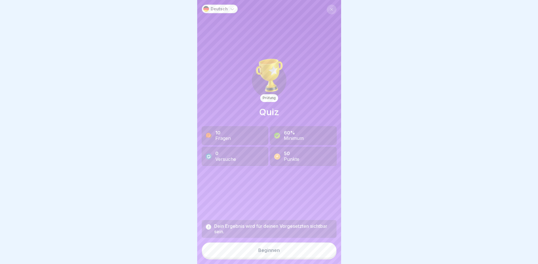
click at [267, 250] on div "Beginnen" at bounding box center [269, 250] width 22 height 5
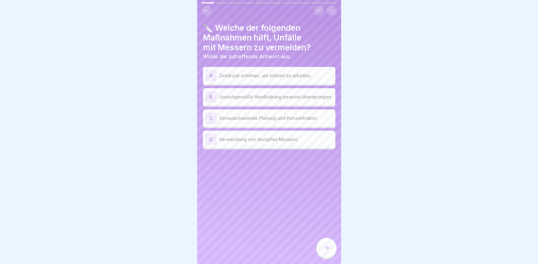
click at [212, 122] on div "C" at bounding box center [211, 118] width 12 height 12
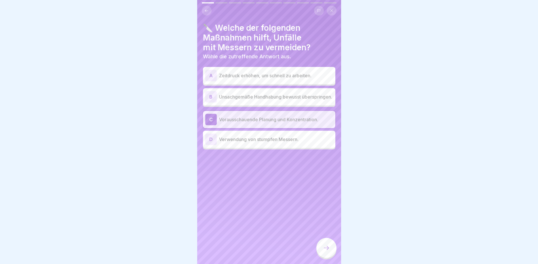
click at [326, 248] on icon at bounding box center [326, 248] width 7 height 7
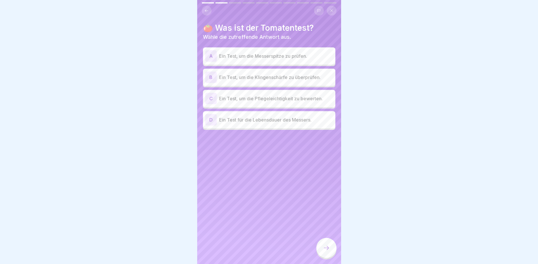
click at [207, 75] on div "B" at bounding box center [211, 78] width 12 height 12
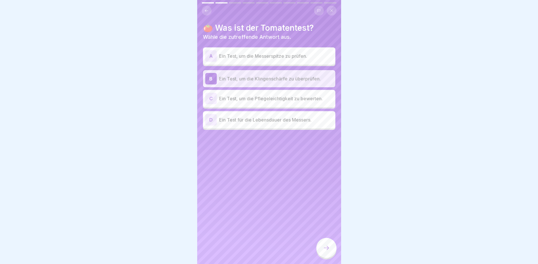
click at [322, 247] on div at bounding box center [326, 248] width 20 height 20
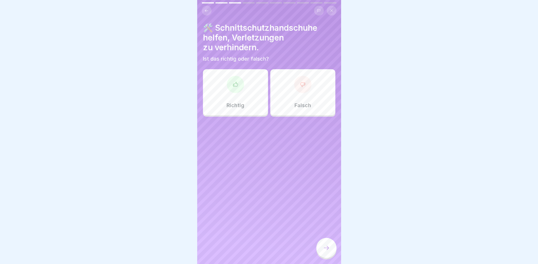
click at [237, 88] on div at bounding box center [235, 84] width 17 height 17
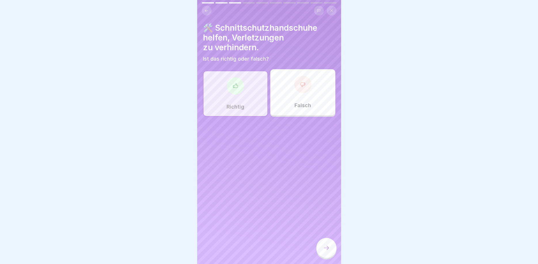
click at [325, 247] on icon at bounding box center [326, 248] width 7 height 7
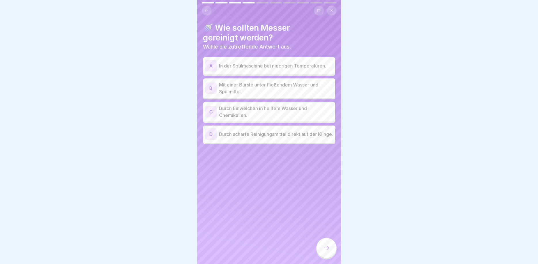
click at [210, 85] on div "B" at bounding box center [211, 89] width 12 height 12
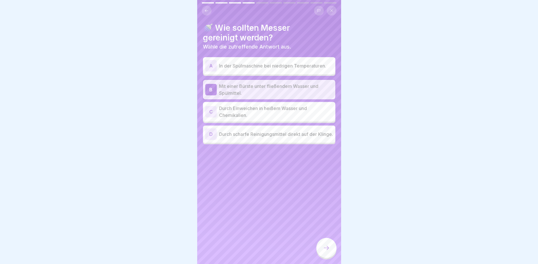
click at [328, 246] on icon at bounding box center [326, 248] width 7 height 7
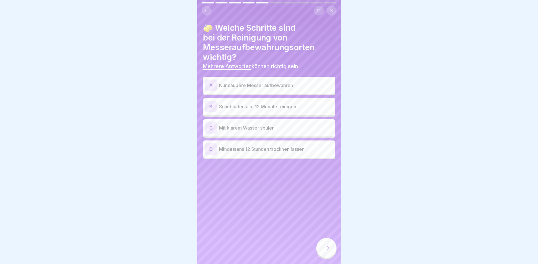
click at [209, 86] on div "A" at bounding box center [211, 86] width 12 height 12
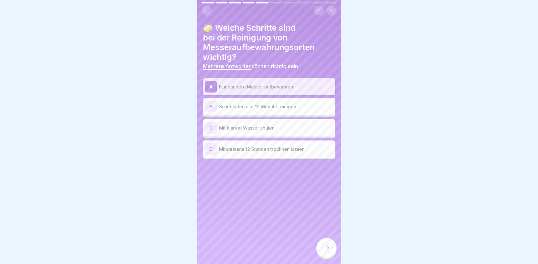
click at [207, 148] on div "D" at bounding box center [211, 150] width 12 height 12
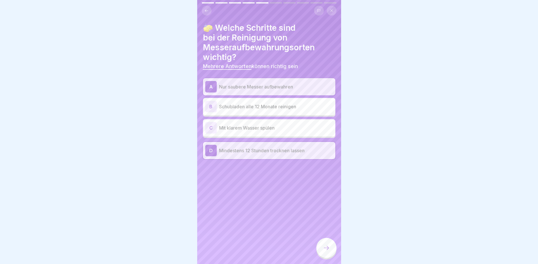
click at [326, 250] on icon at bounding box center [326, 248] width 7 height 7
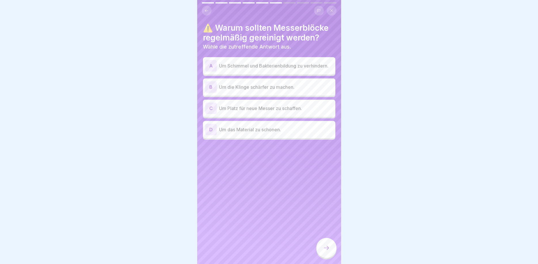
click at [214, 64] on div "A" at bounding box center [211, 66] width 12 height 12
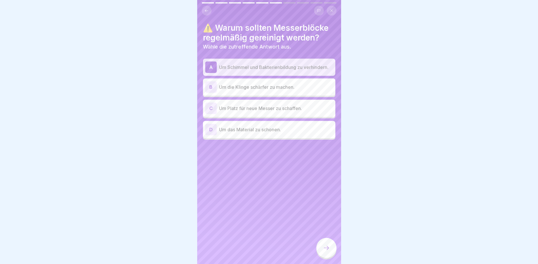
click at [326, 248] on icon at bounding box center [326, 248] width 7 height 7
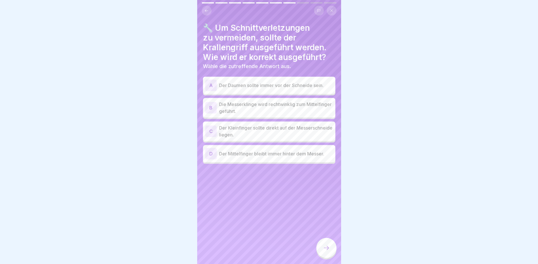
click at [215, 107] on div "B" at bounding box center [211, 108] width 12 height 12
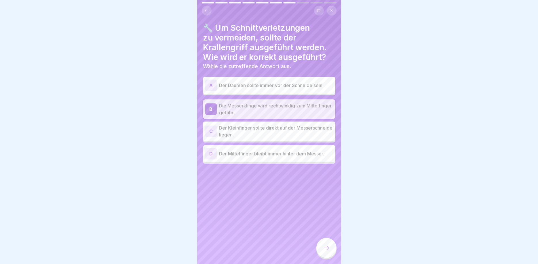
click at [326, 246] on icon at bounding box center [326, 248] width 7 height 7
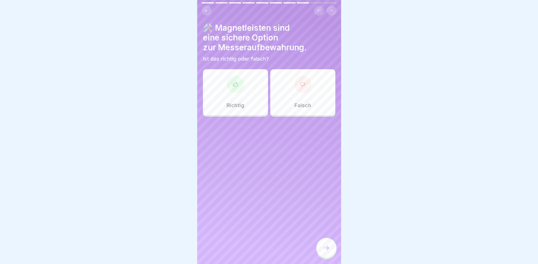
click at [238, 82] on div at bounding box center [235, 84] width 17 height 17
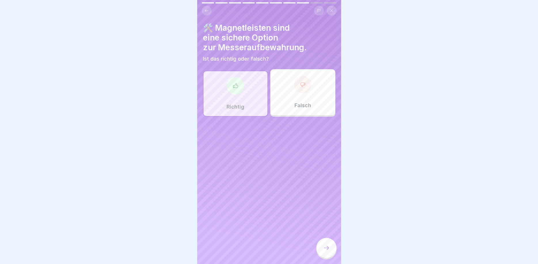
click at [325, 250] on icon at bounding box center [326, 248] width 7 height 7
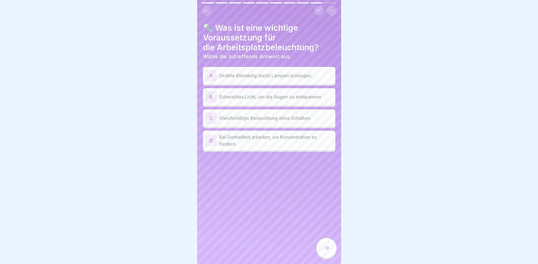
click at [208, 117] on div "C" at bounding box center [211, 118] width 12 height 12
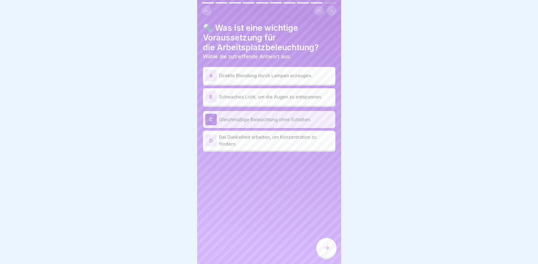
click at [327, 249] on icon at bounding box center [326, 248] width 7 height 7
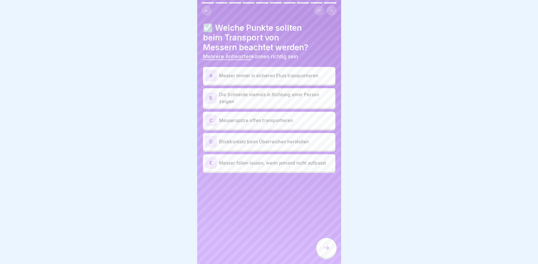
click at [211, 77] on div "A" at bounding box center [211, 76] width 12 height 12
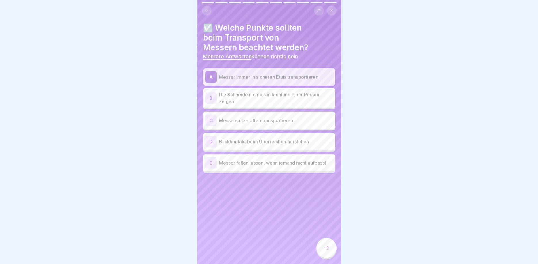
click at [211, 99] on div "B" at bounding box center [211, 98] width 12 height 12
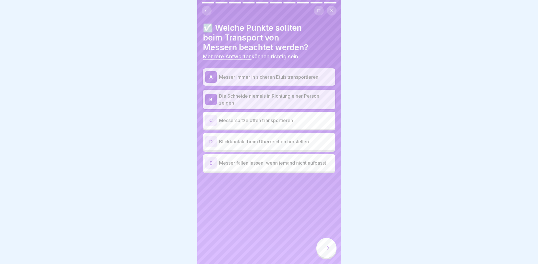
click at [205, 140] on div "D Blickkontakt beim Überreichen herstellen" at bounding box center [269, 141] width 132 height 17
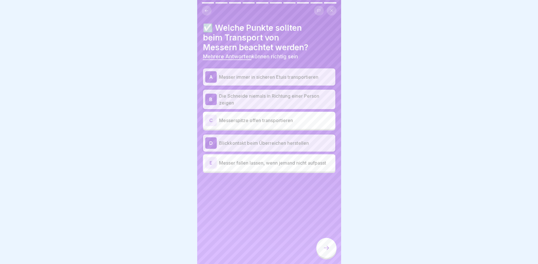
click at [329, 248] on icon at bounding box center [326, 248] width 7 height 7
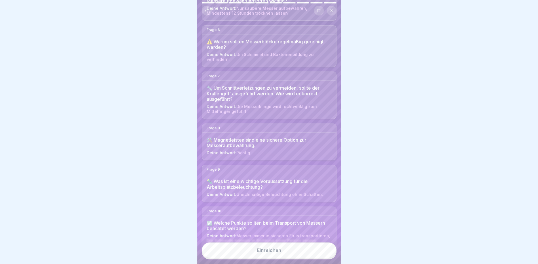
scroll to position [259, 0]
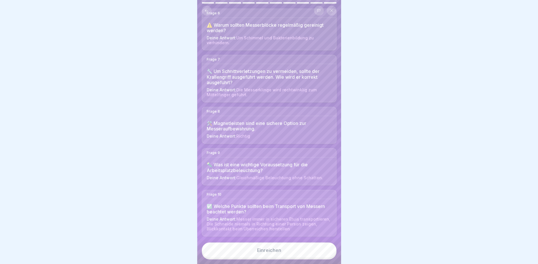
click at [265, 249] on div "Einreichen" at bounding box center [269, 250] width 24 height 5
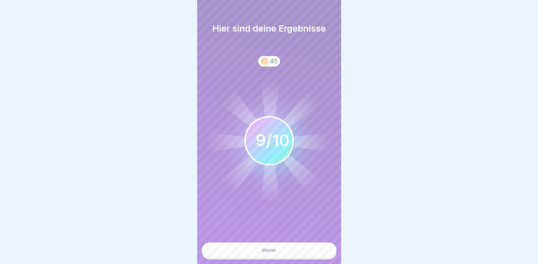
click at [265, 249] on div "Weiter" at bounding box center [268, 250] width 15 height 5
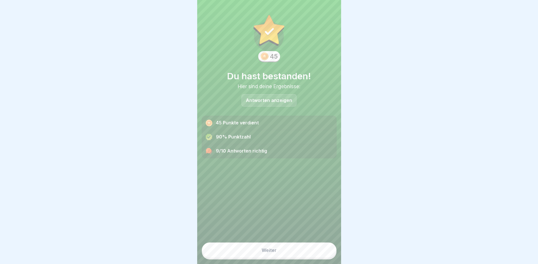
click at [269, 100] on p "Antworten anzeigen" at bounding box center [269, 100] width 46 height 5
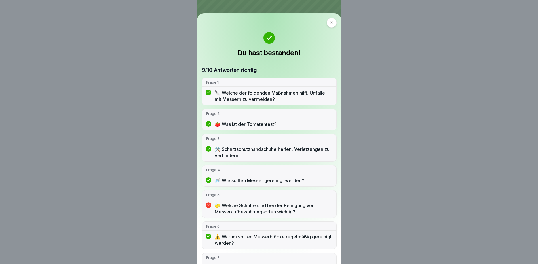
click at [262, 208] on p "🧽 Welche Schritte sind bei der Reinigung von Messeraufbewahrungsorten wichtig?" at bounding box center [273, 208] width 117 height 13
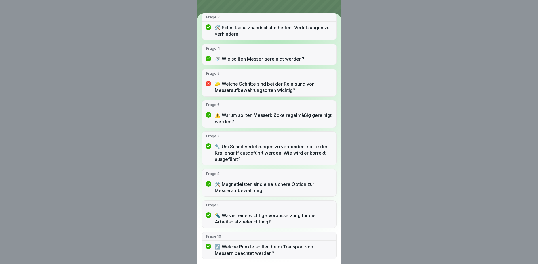
scroll to position [0, 0]
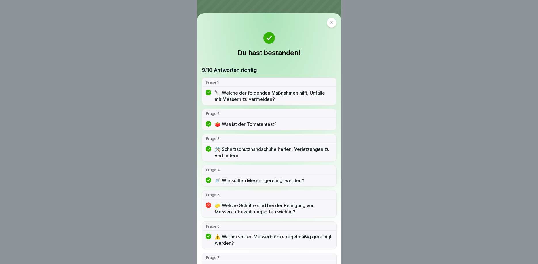
click at [330, 22] on icon at bounding box center [331, 22] width 3 height 3
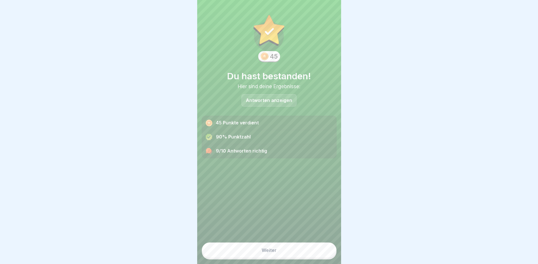
click at [269, 247] on button "Weiter" at bounding box center [269, 251] width 135 height 16
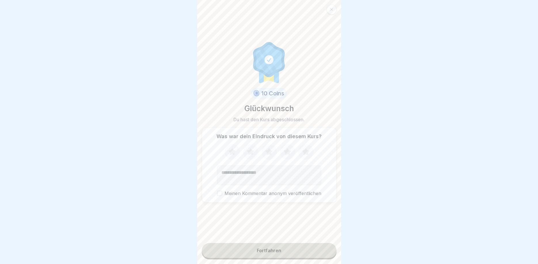
click at [306, 151] on icon at bounding box center [305, 151] width 7 height 7
click at [268, 251] on div "Fortfahren" at bounding box center [269, 250] width 24 height 5
